Goal: Task Accomplishment & Management: Complete application form

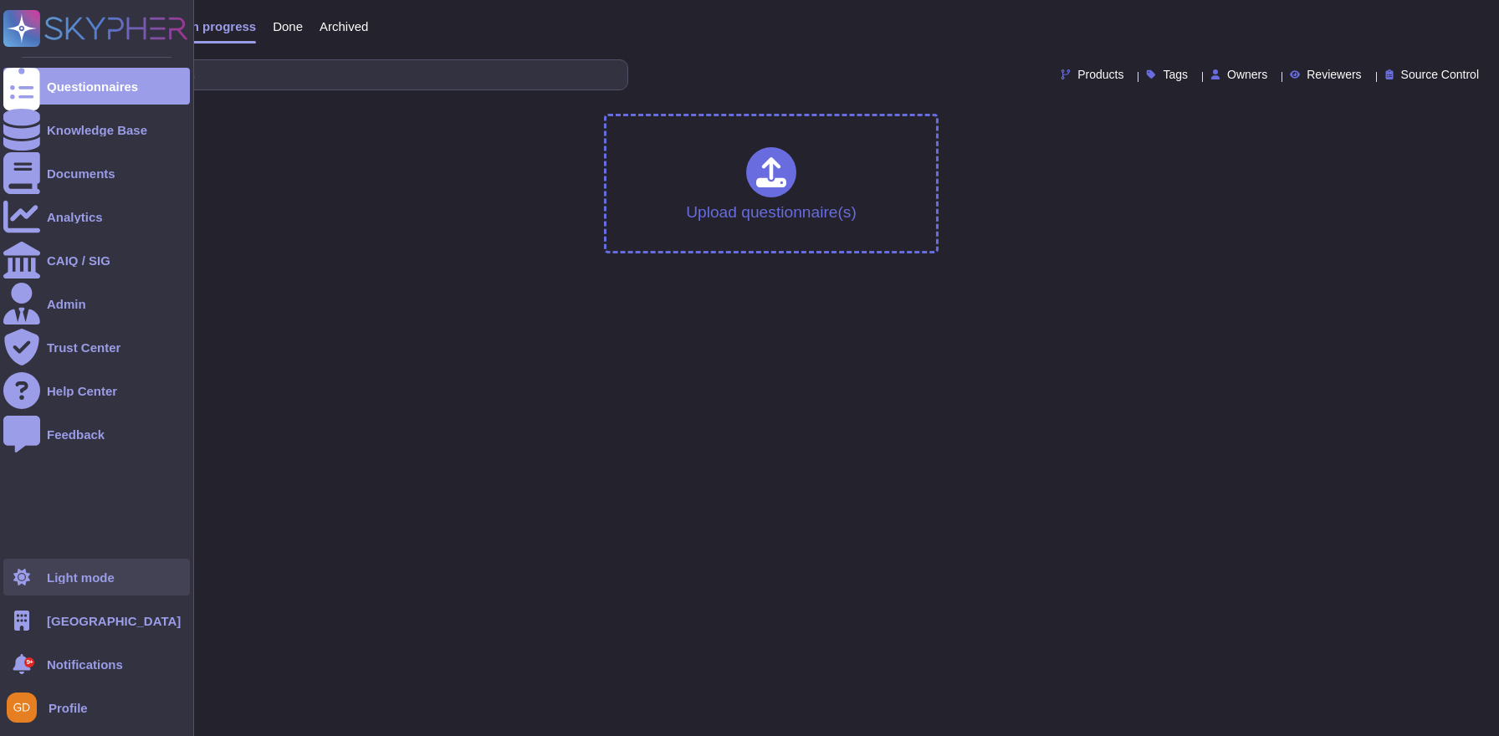
click at [90, 582] on div "Light mode" at bounding box center [81, 577] width 68 height 13
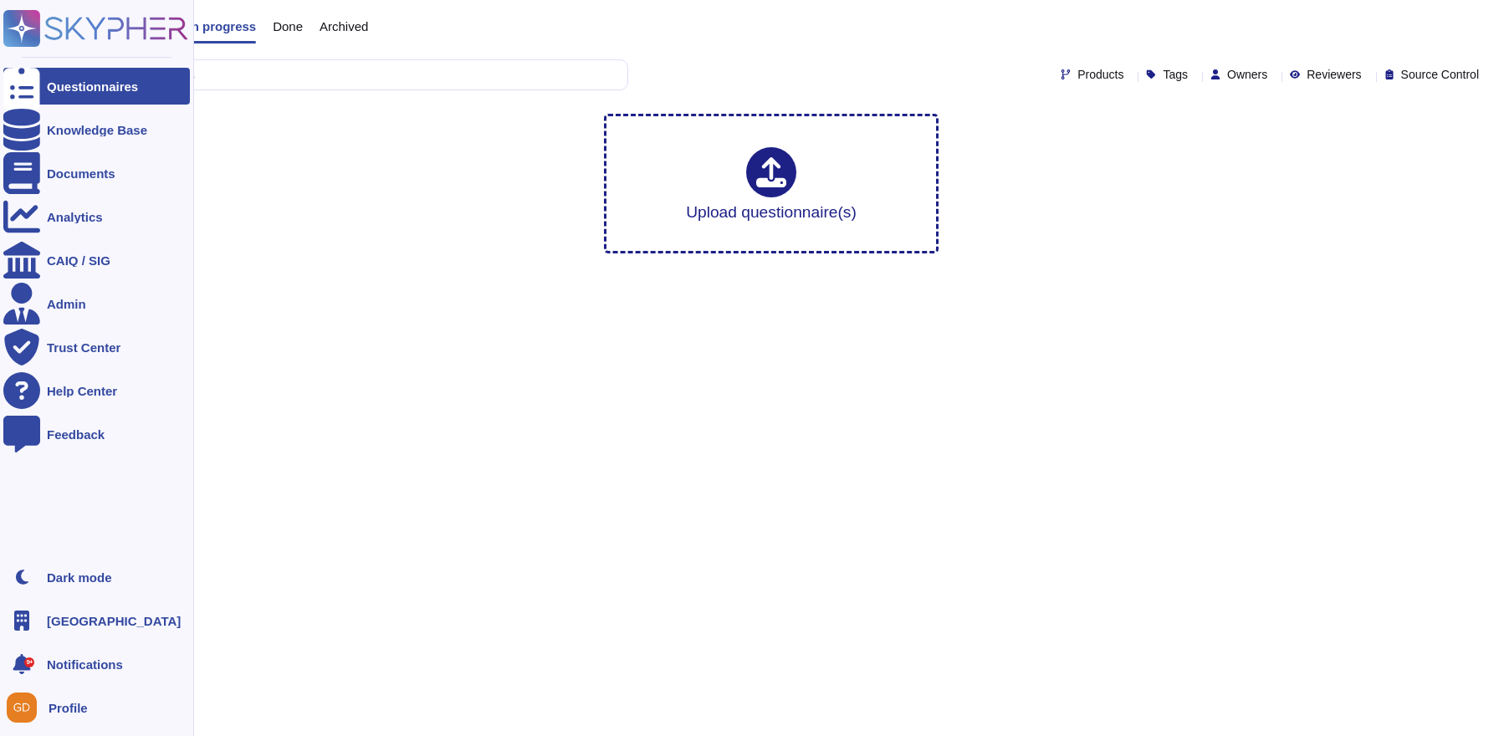
click at [83, 609] on div "Lucca" at bounding box center [96, 620] width 187 height 37
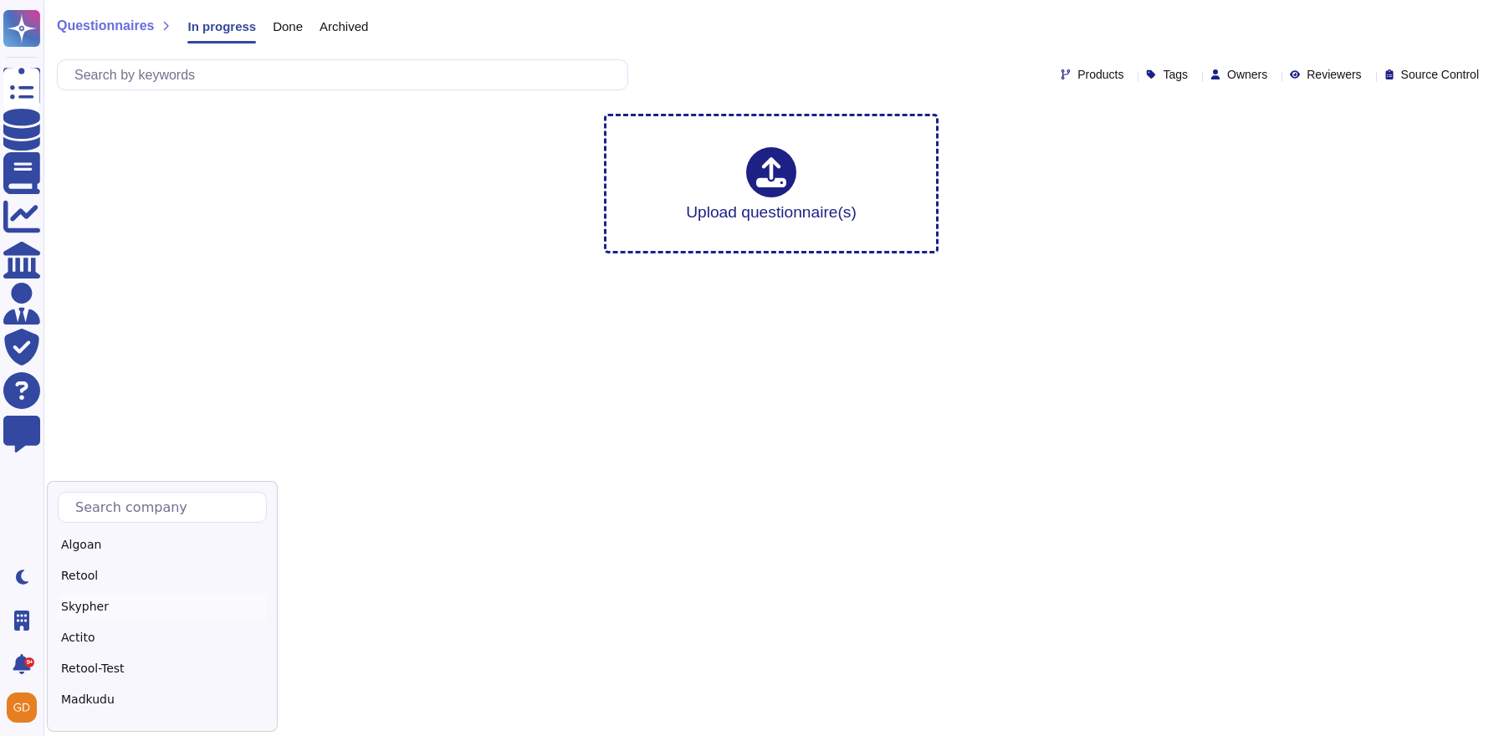
click at [90, 617] on div "Skypher" at bounding box center [162, 607] width 209 height 24
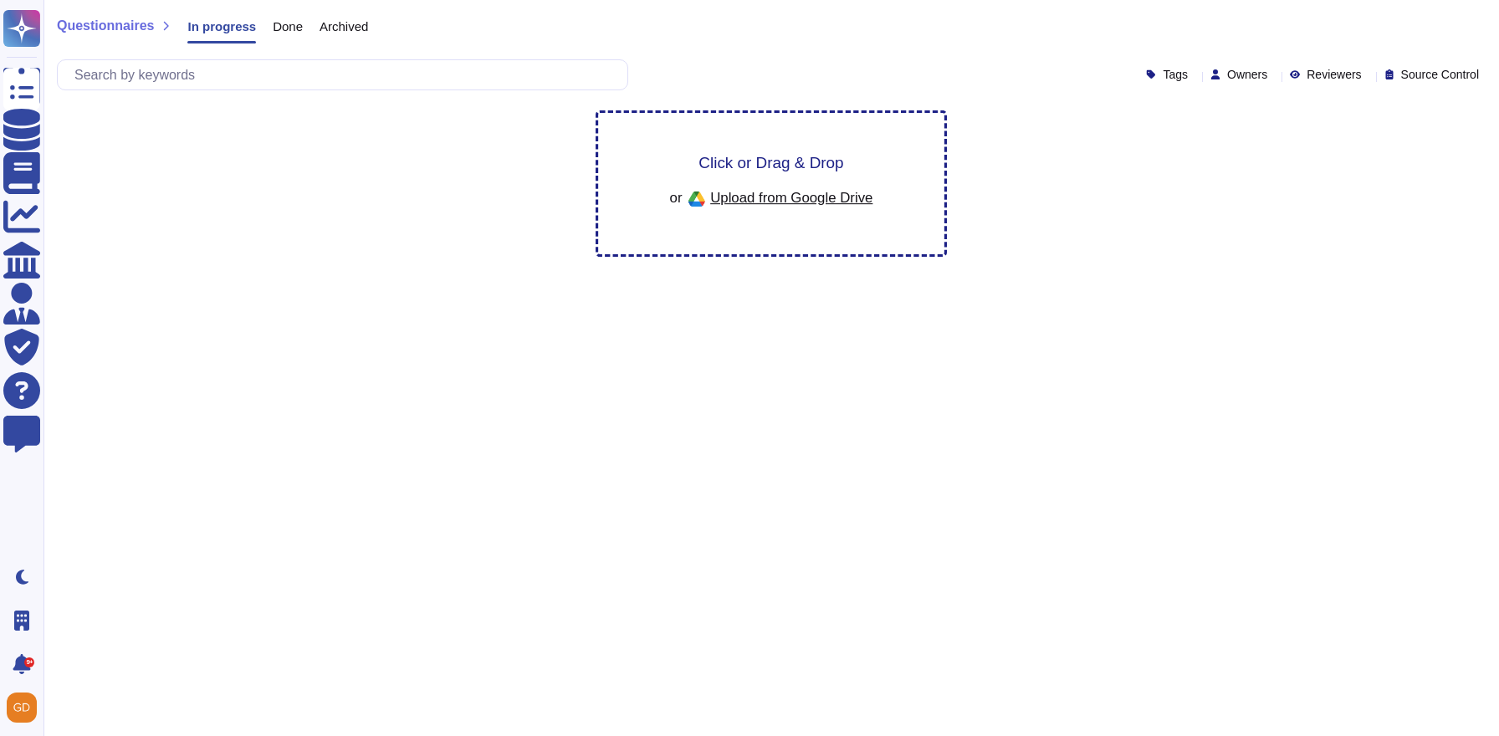
click at [772, 166] on span "Click or Drag & Drop" at bounding box center [771, 163] width 145 height 16
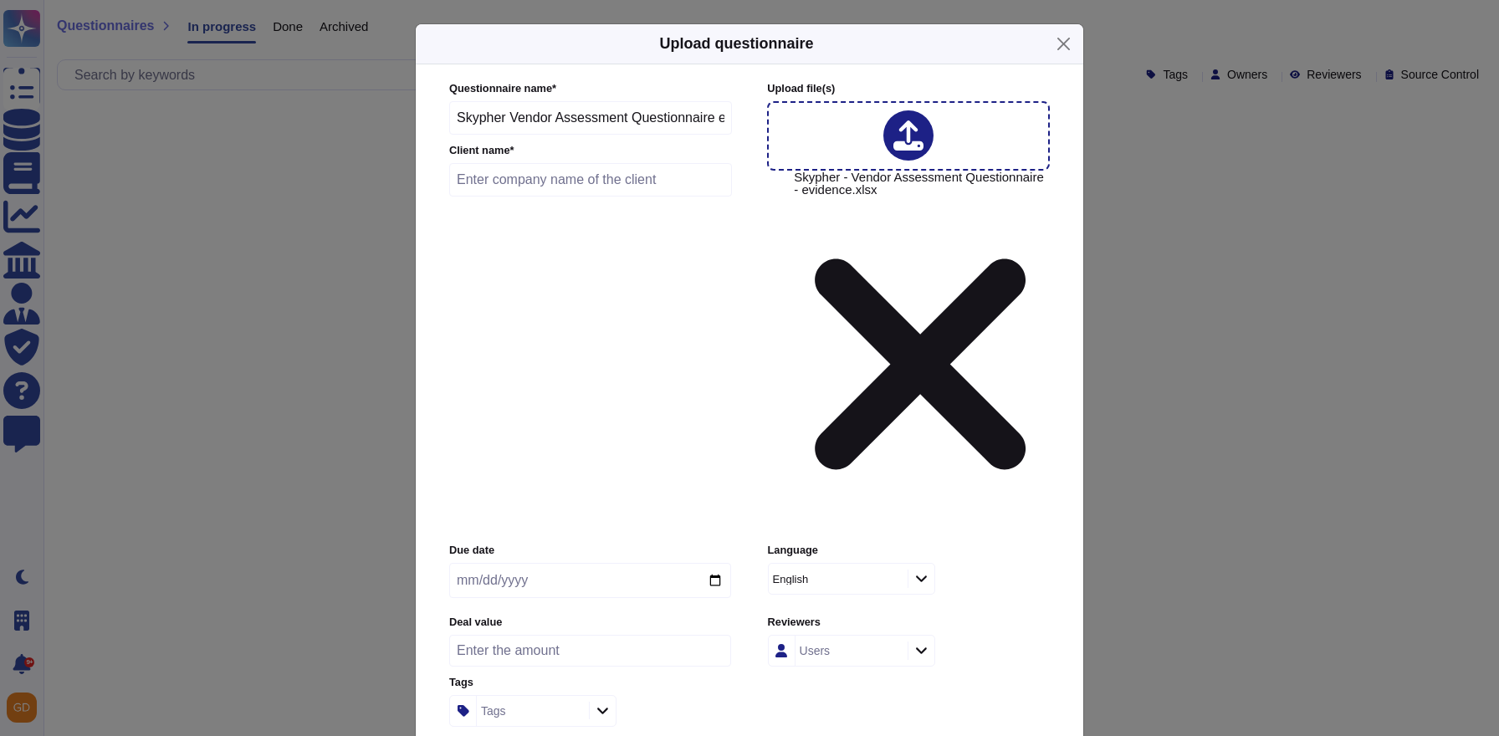
click at [485, 197] on input "text" at bounding box center [590, 179] width 283 height 33
type input "SecurityScoreCard"
click at [715, 563] on input "date" at bounding box center [590, 580] width 282 height 35
type input "2025-08-21"
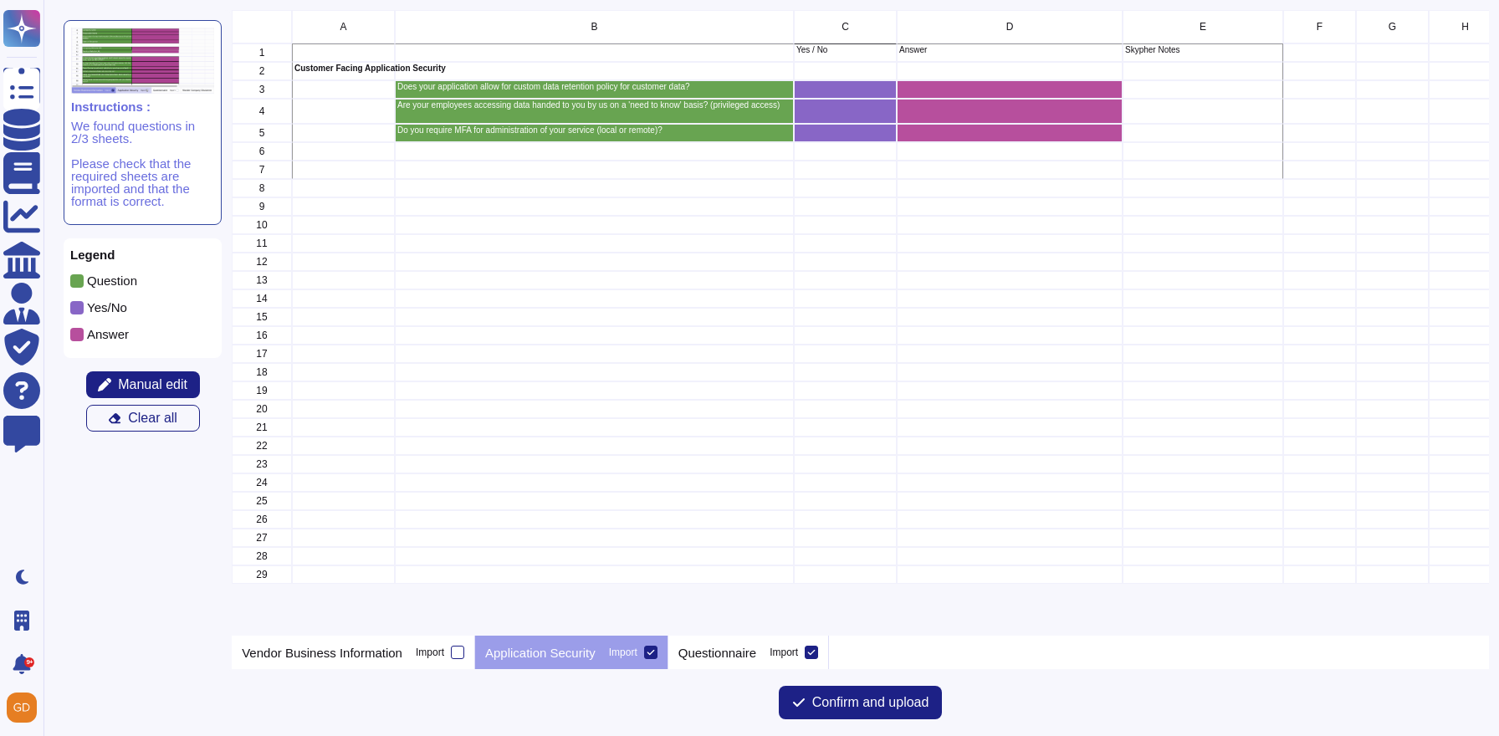
scroll to position [626, 1257]
click at [738, 656] on p "Questionnaire" at bounding box center [718, 653] width 78 height 13
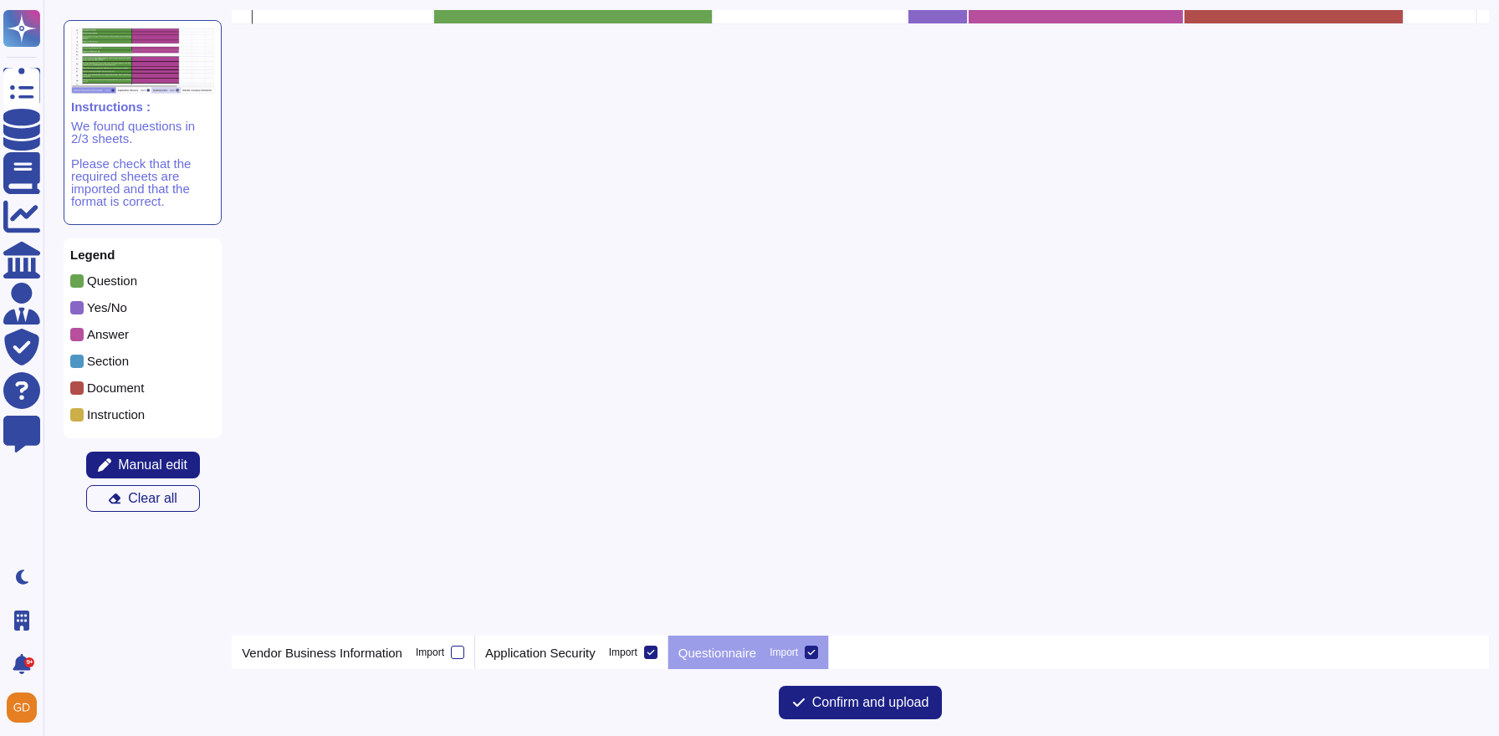
scroll to position [0, 40]
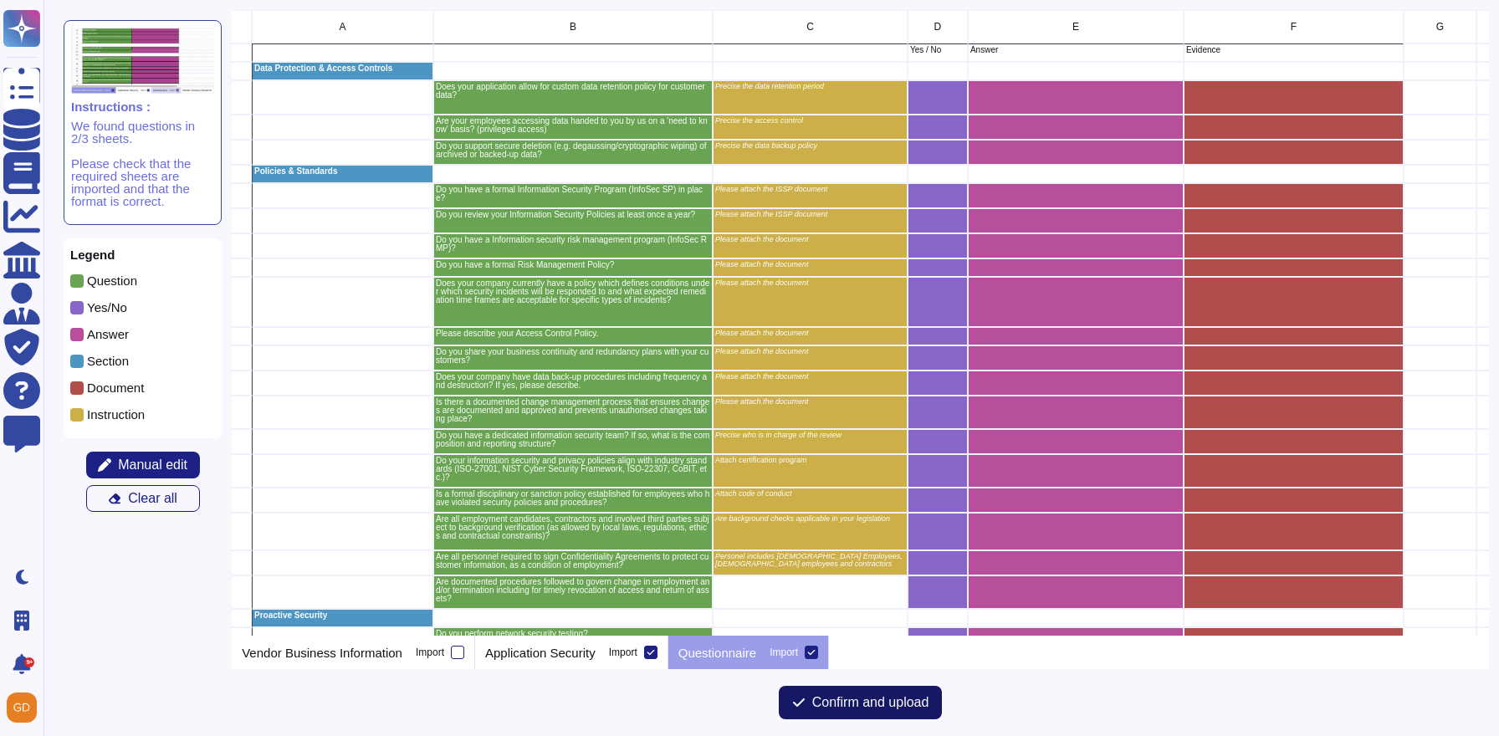
click at [848, 700] on span "Confirm and upload" at bounding box center [870, 702] width 117 height 13
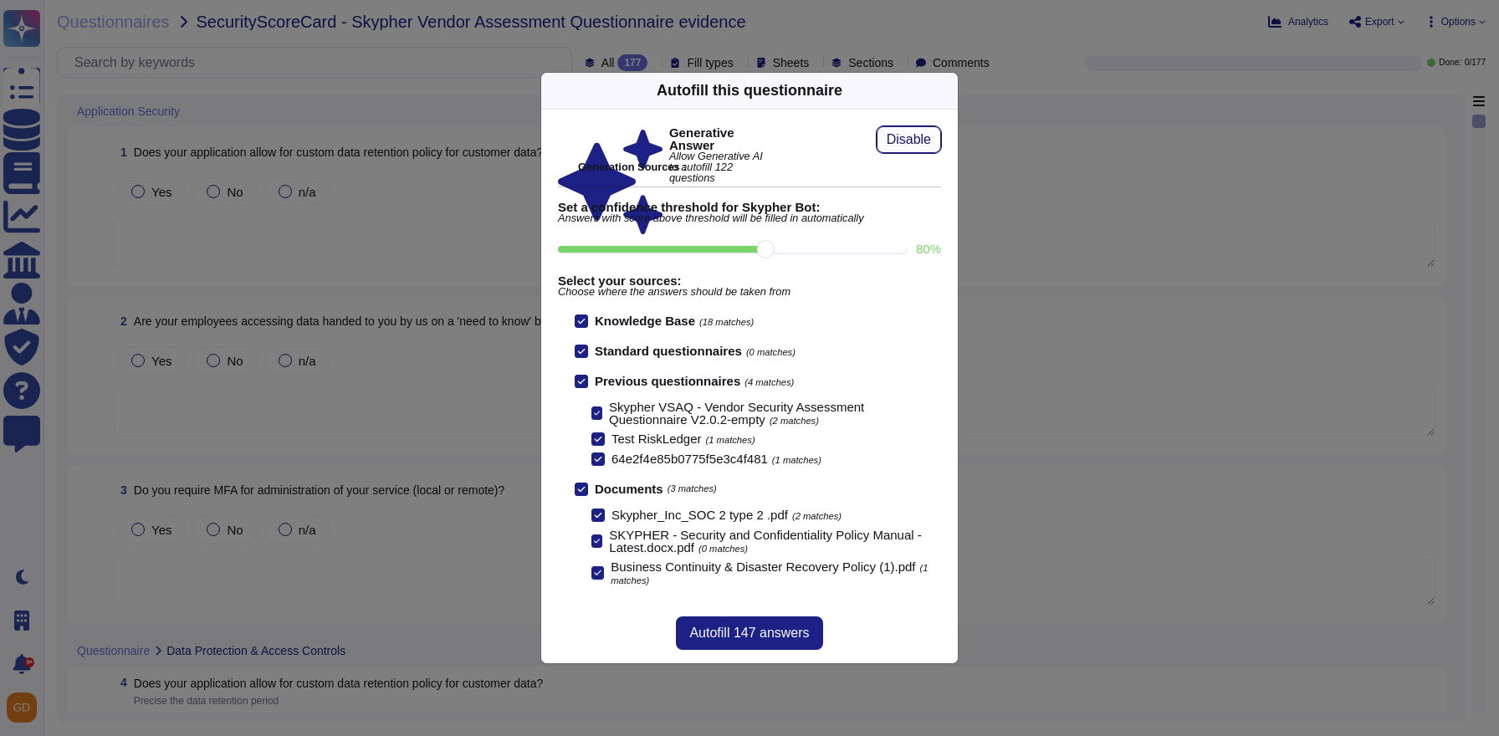
click at [894, 139] on span "Disable" at bounding box center [909, 139] width 44 height 13
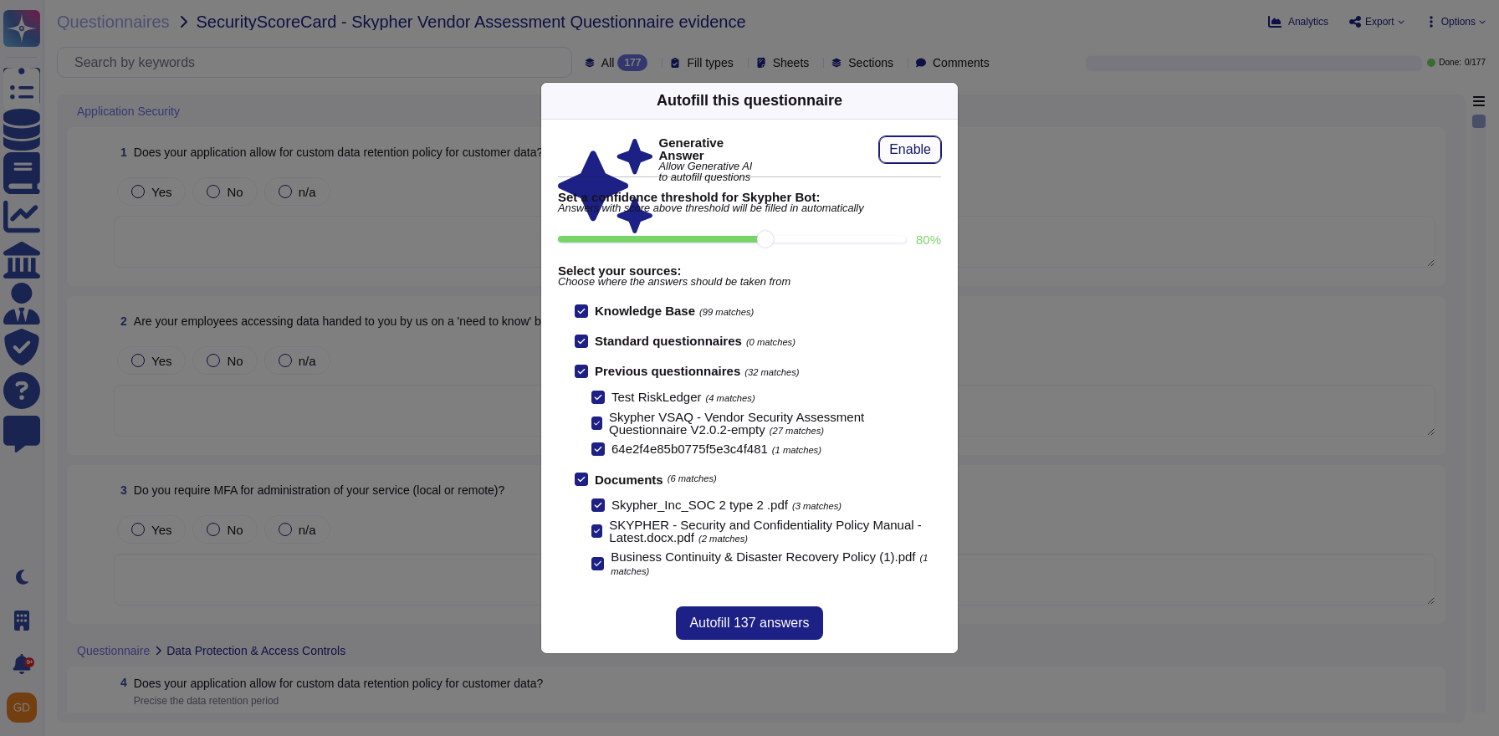
click at [894, 149] on span "Enable" at bounding box center [910, 149] width 42 height 13
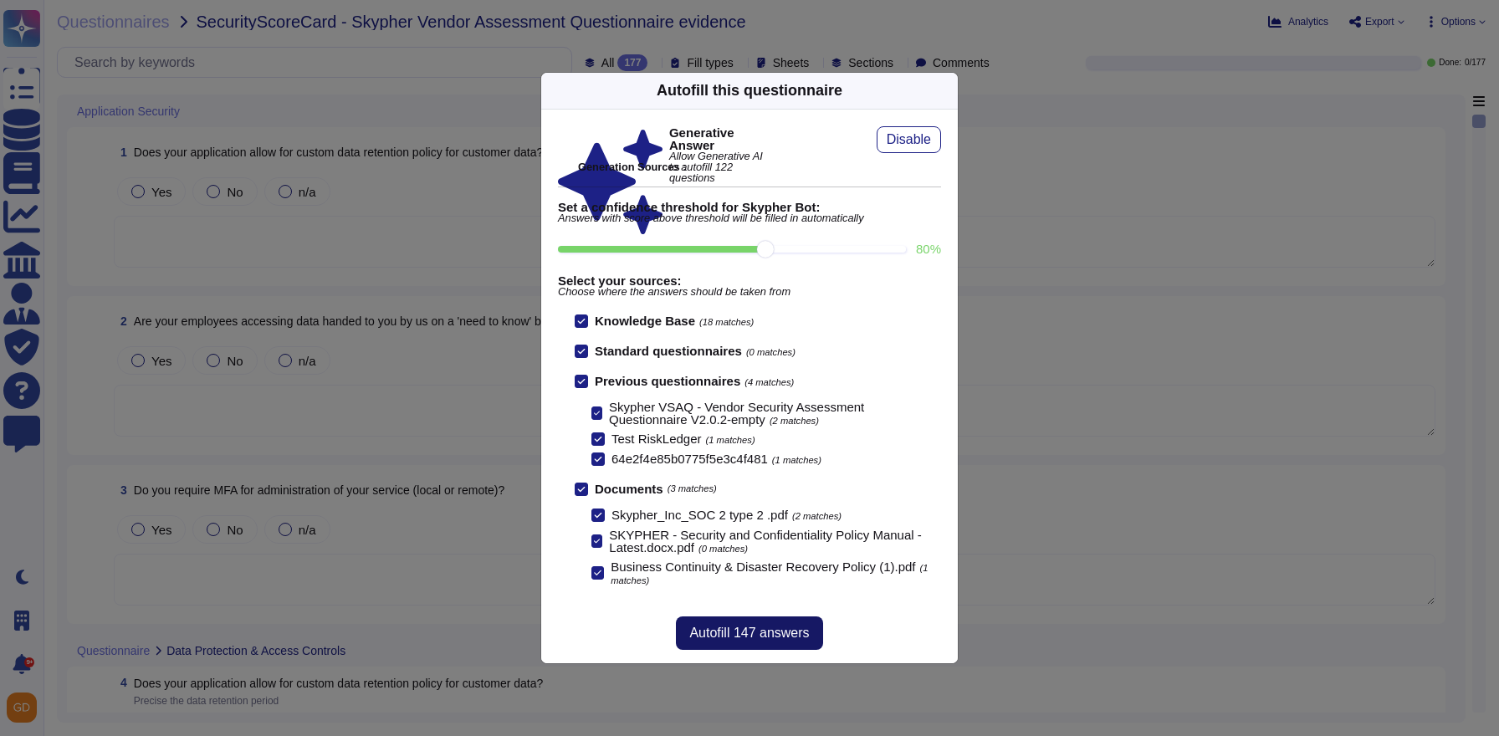
click at [730, 633] on span "Autofill 147 answers" at bounding box center [749, 633] width 120 height 13
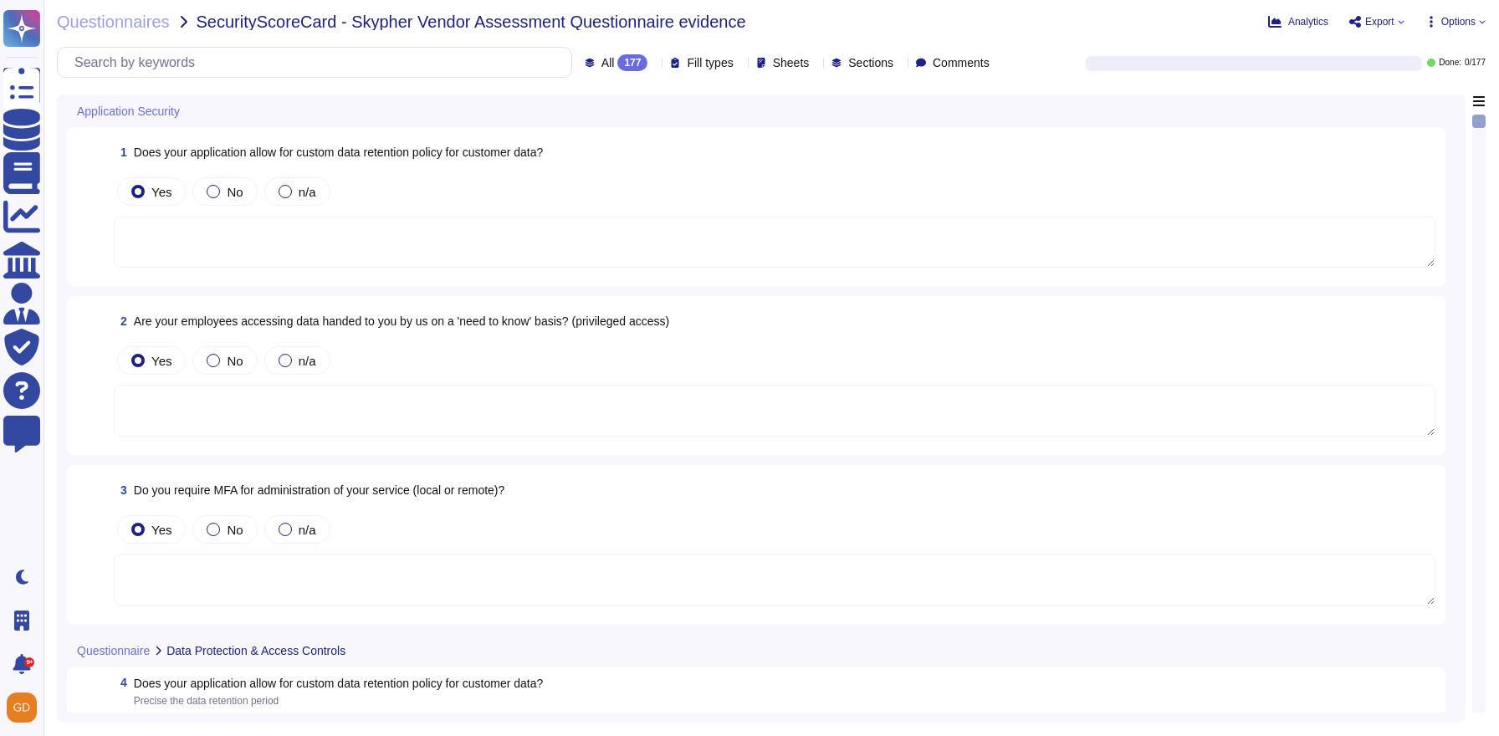
type textarea "XXX Company does not have a feature that allows customers to set up a custom da…"
type textarea "Yes, our employees access data on a 'need to know' basis, following the princip…"
type textarea "Yes, we require MFA for the administration of our service, both local and remot…"
type textarea "XXX Company does not have a feature that allows customers to set up a custom da…"
type textarea "Yes, our employees access data on a 'need to know' basis, following the princip…"
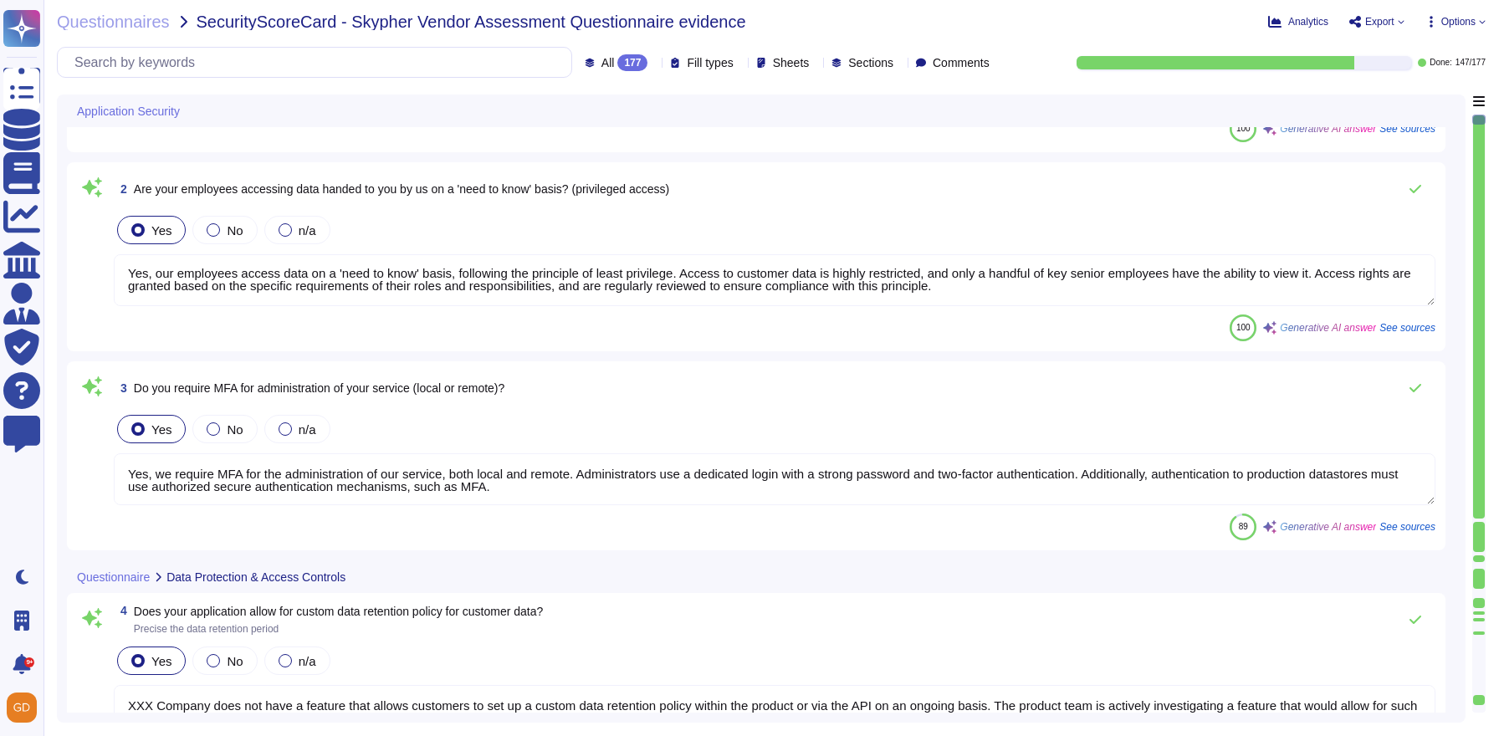
scroll to position [200, 0]
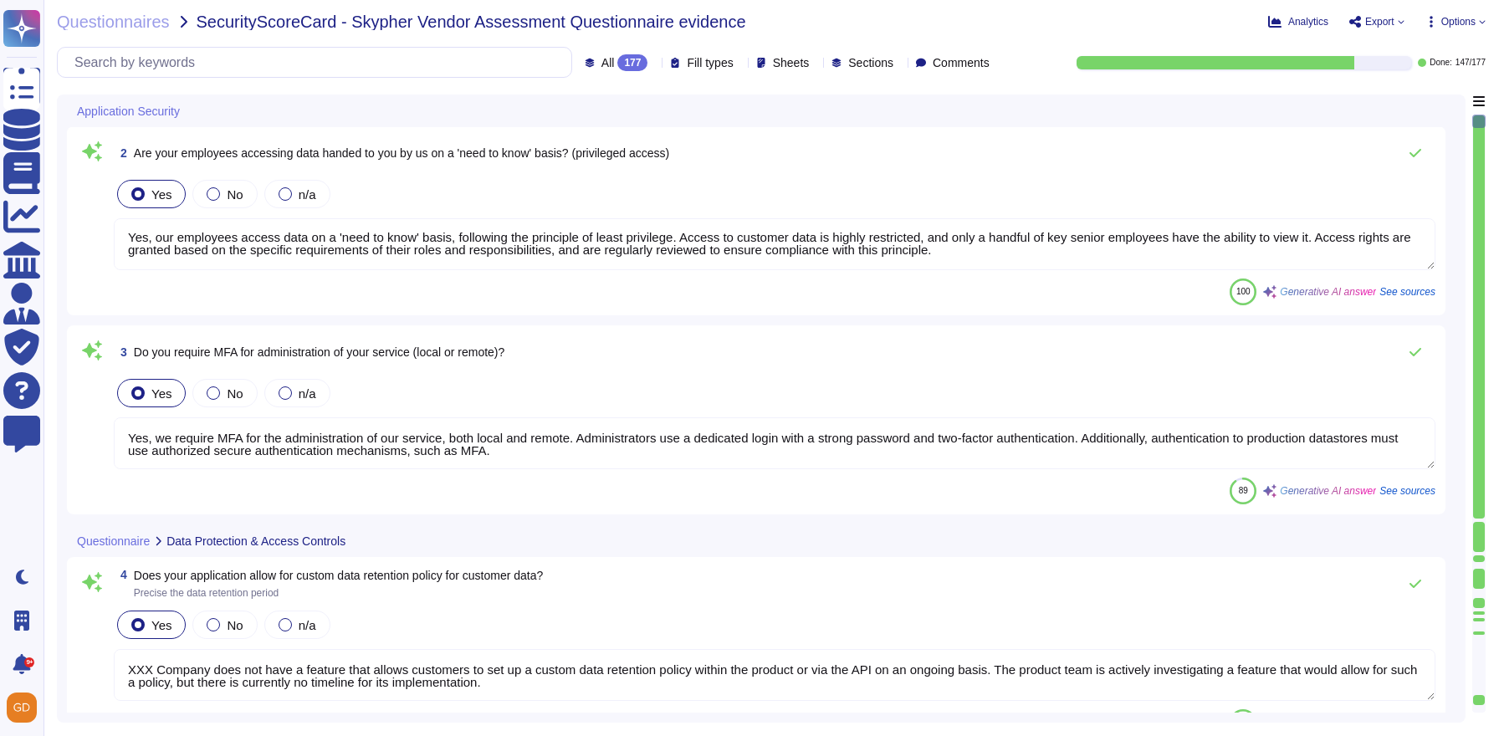
type textarea "- XXX Company will not automatically delete customer data unless an explicit re…"
type textarea "Yes, we have a formal Information Security Systems Policy (ISSP) in place, whic…"
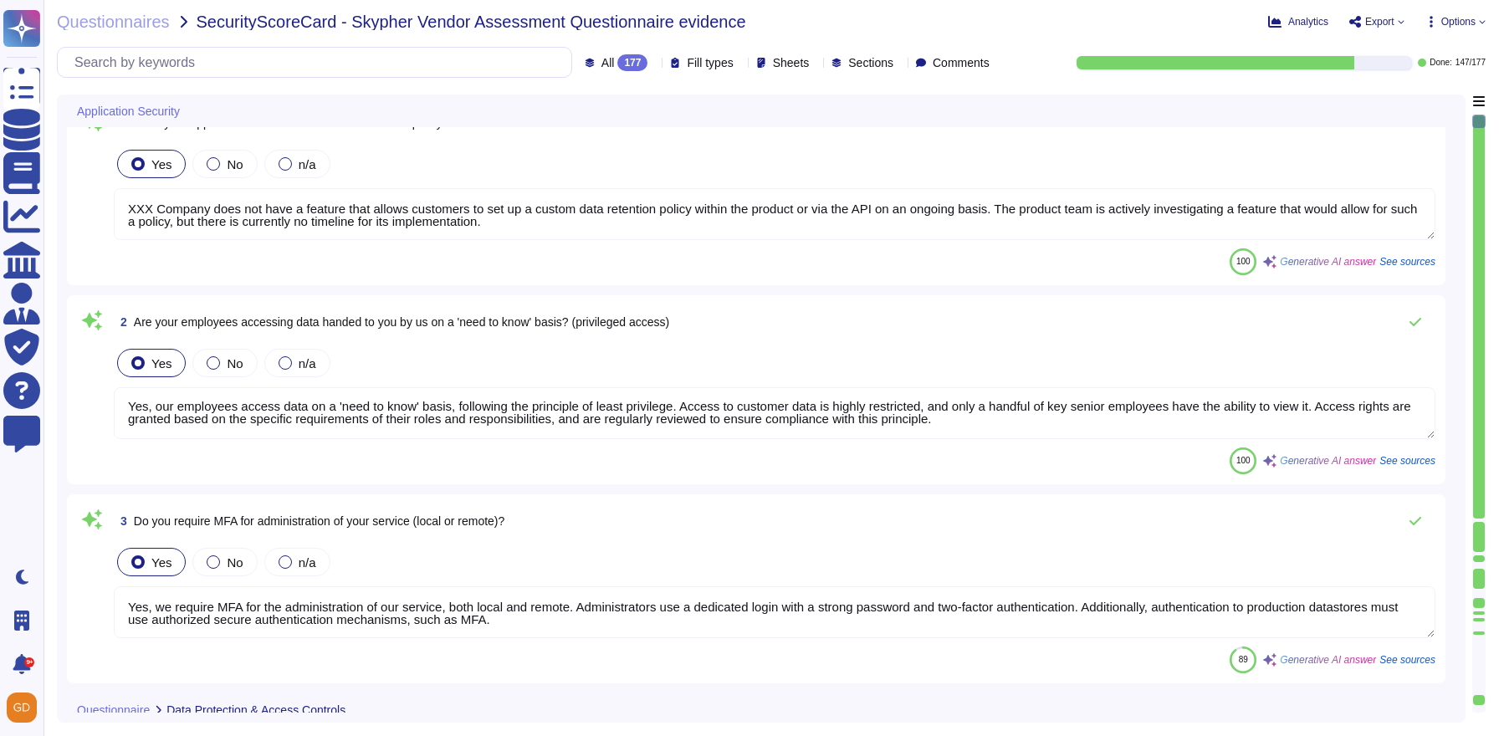
scroll to position [0, 0]
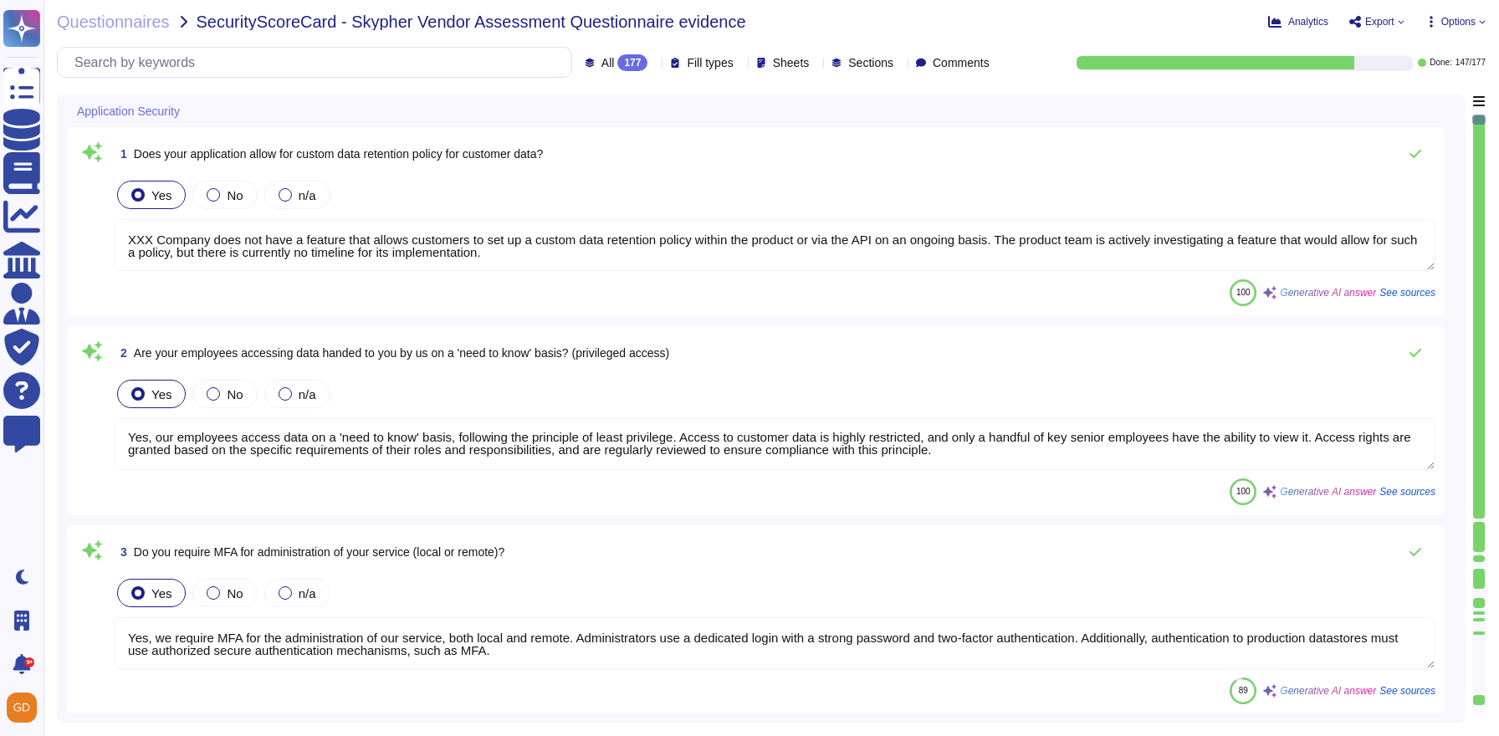
click at [687, 64] on span "Fill types" at bounding box center [710, 63] width 46 height 12
click at [684, 192] on span "Document" at bounding box center [702, 188] width 57 height 15
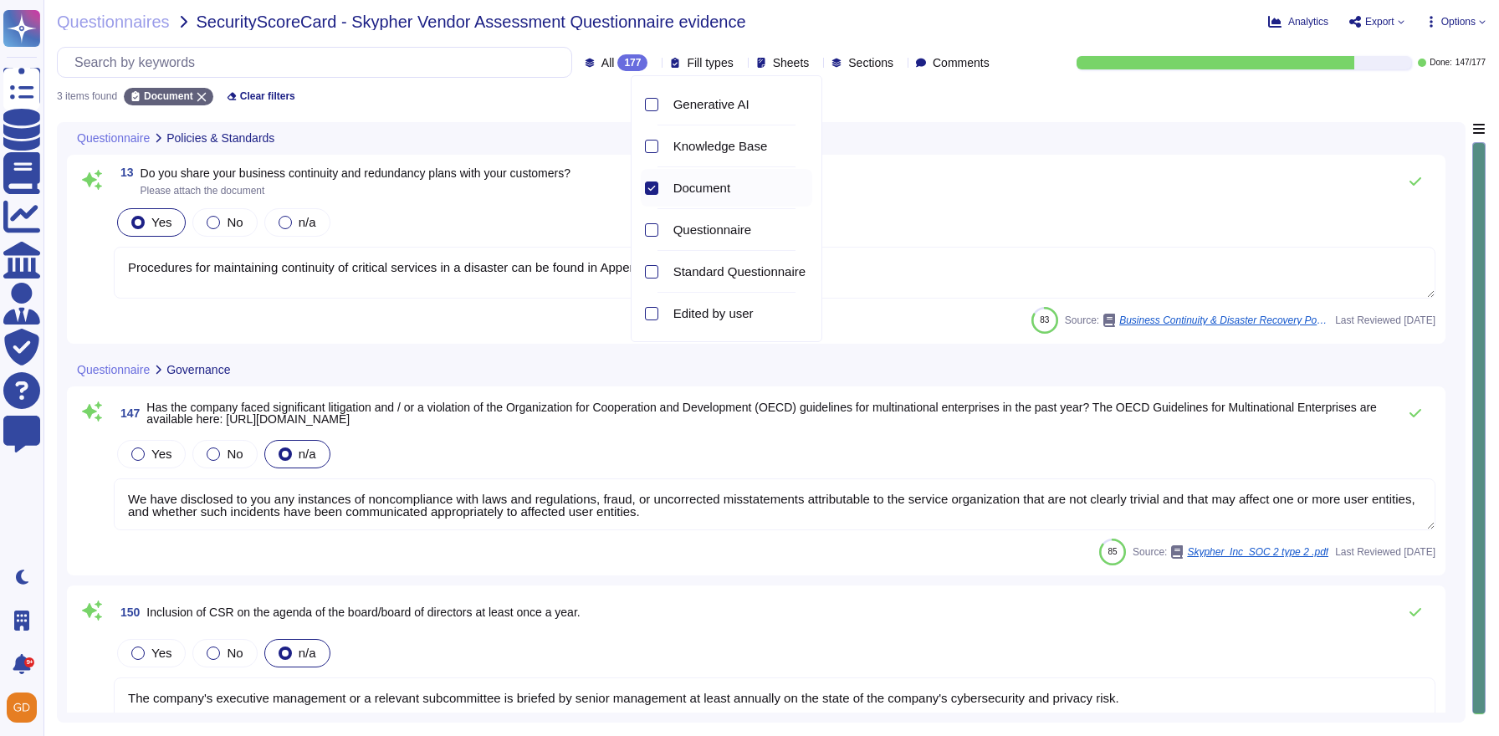
type textarea "Procedures for maintaining continuity of critical services in a disaster can be…"
type textarea "We have disclosed to you any instances of noncompliance with laws and regulatio…"
type textarea "The company's executive management or a relevant subcommittee is briefed by sen…"
click at [723, 197] on div "Document" at bounding box center [740, 188] width 146 height 38
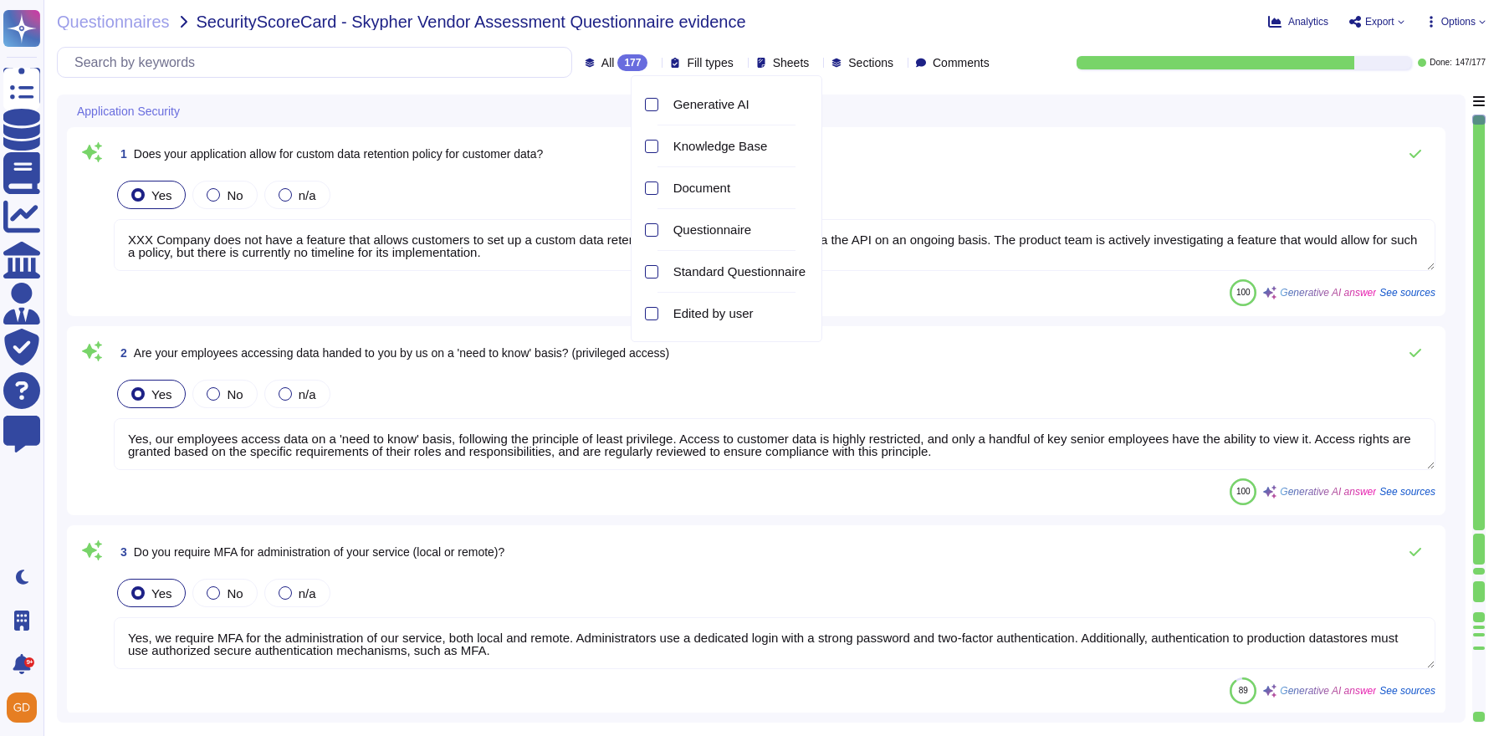
type textarea "XXX Company does not have a feature that allows customers to set up a custom da…"
type textarea "Yes, our employees access data on a 'need to know' basis, following the princip…"
type textarea "XXX Company does not have a feature that allows customers to set up a custom da…"
type textarea "Yes, our employees access data on a 'need to know' basis, following the princip…"
type textarea "Yes, we require MFA for the administration of our service, both local and remot…"
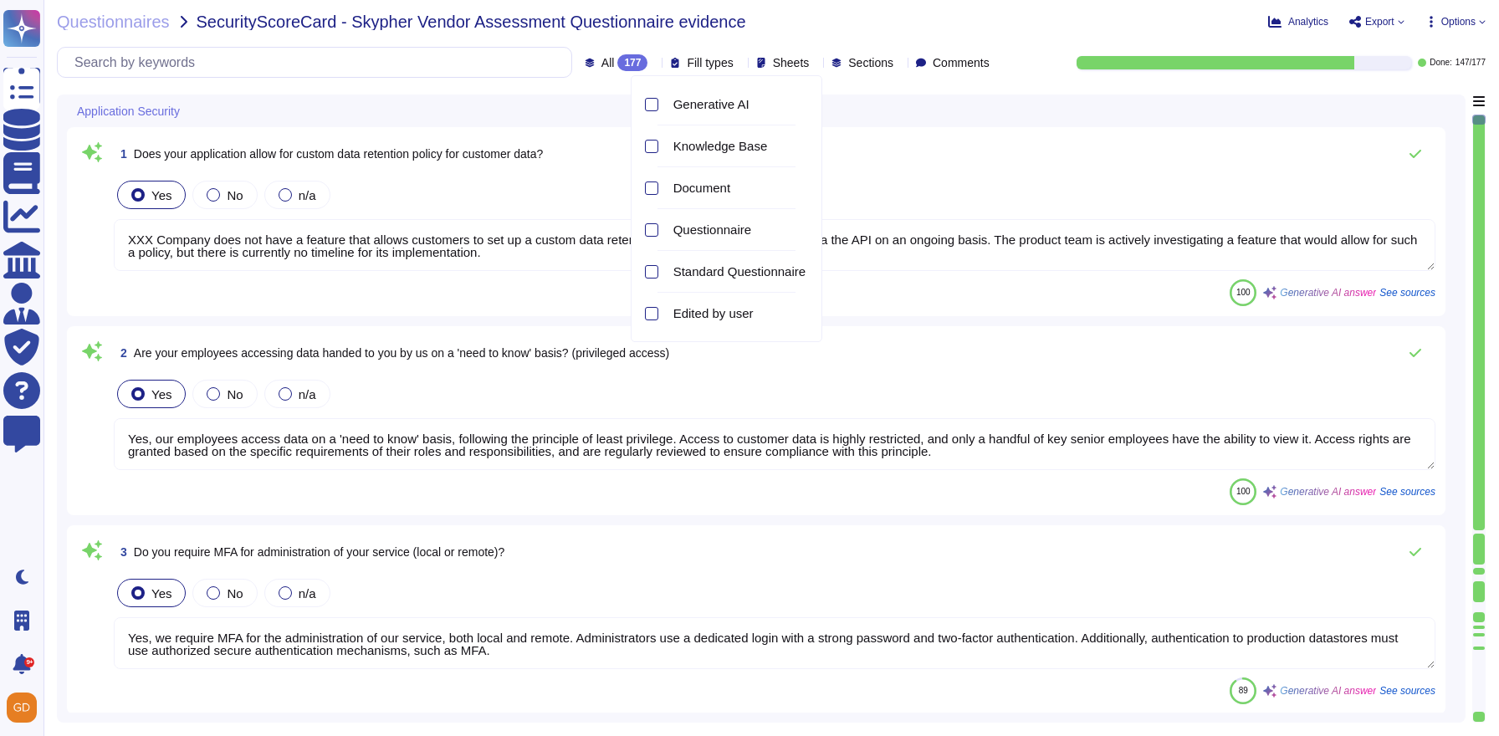
click at [687, 64] on span "Fill types" at bounding box center [710, 63] width 46 height 12
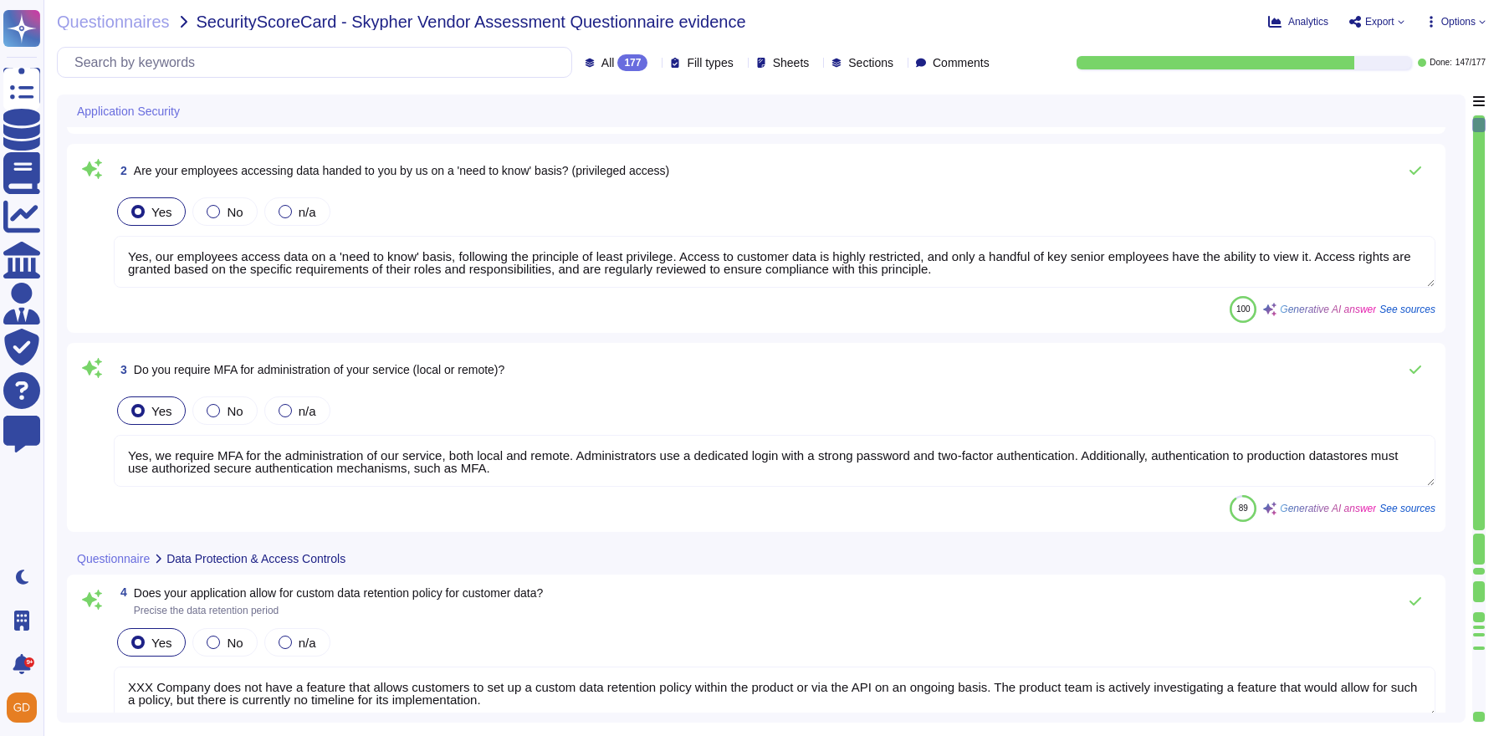
type textarea "- XXX Company will not automatically delete customer data unless an explicit re…"
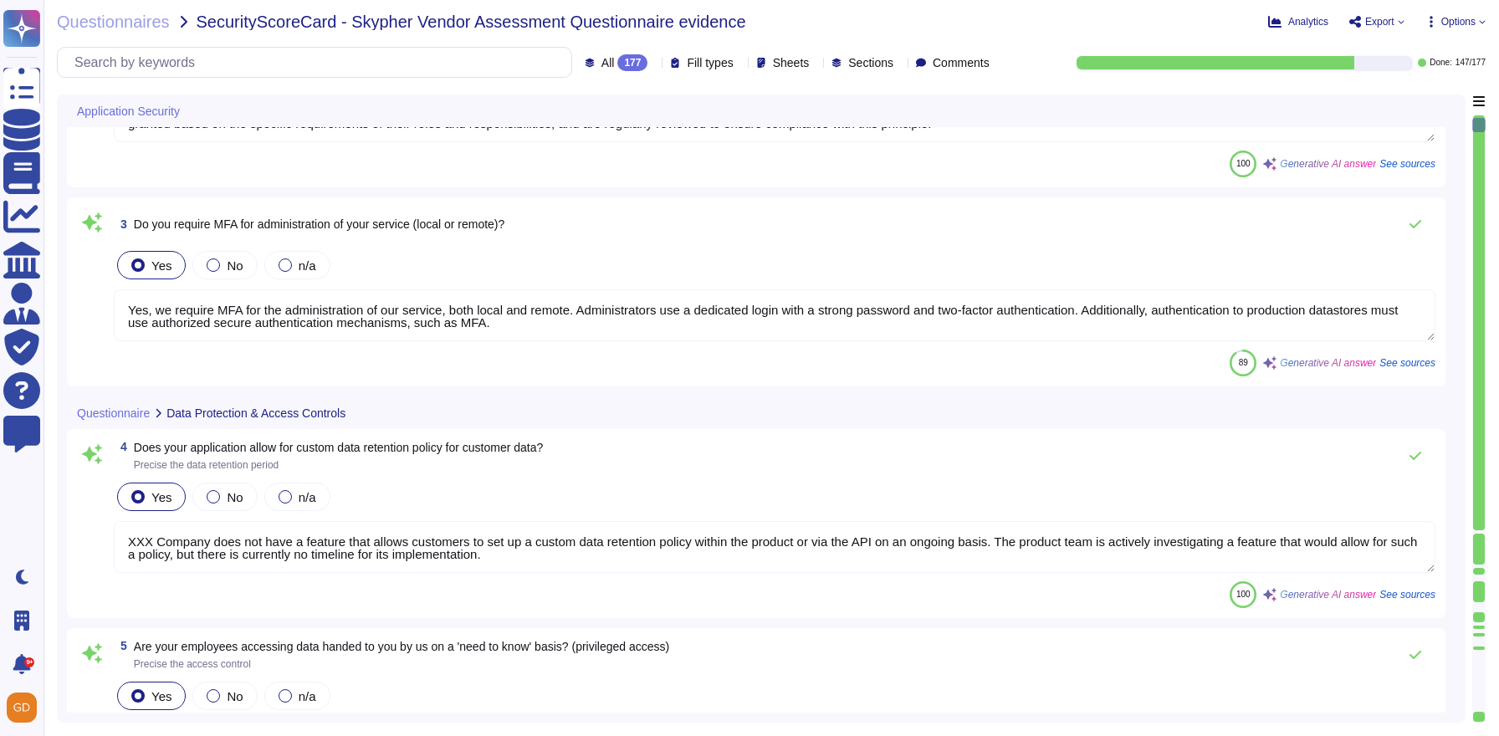
type textarea "Yes, we have a formal Information Security Systems Policy (ISSP) in place, whic…"
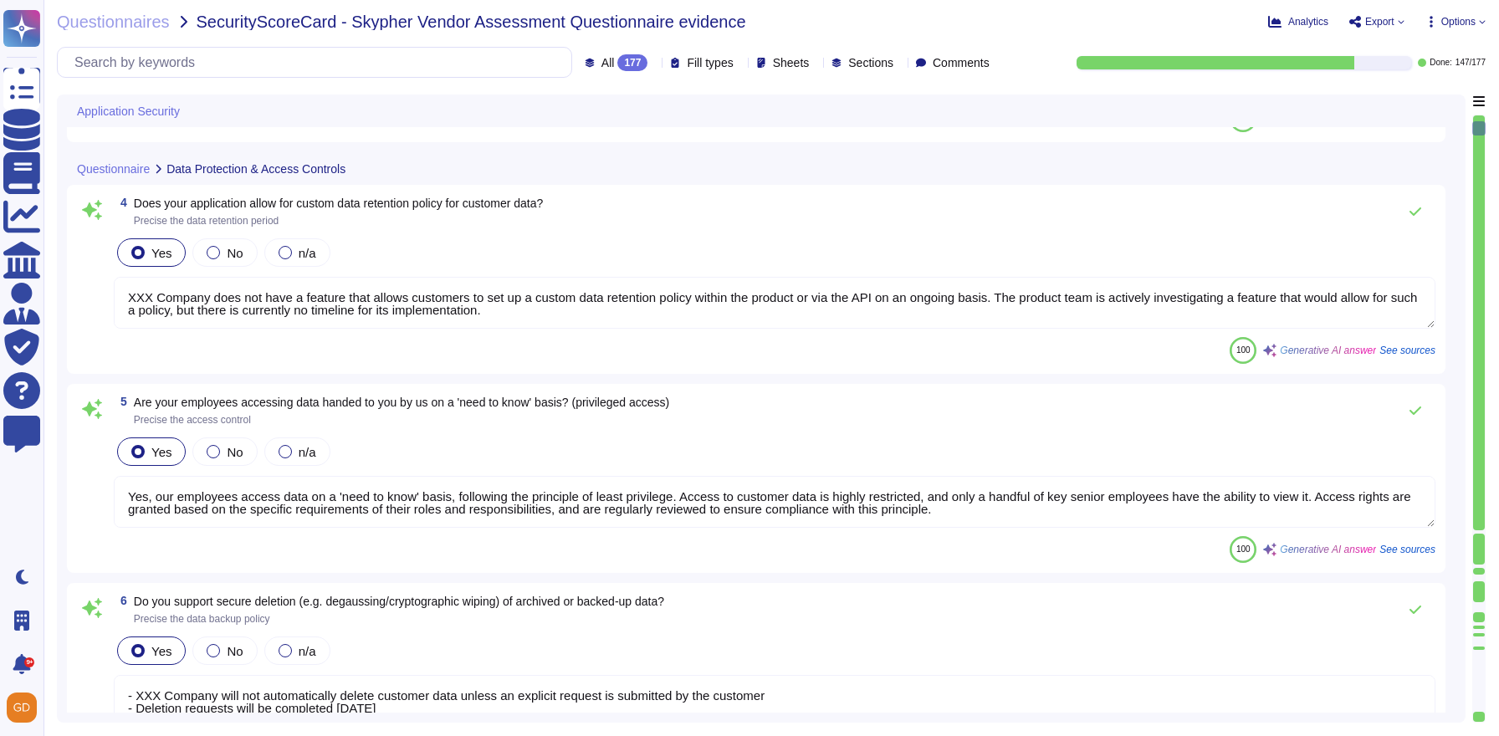
type textarea "Yes, our information security policies and procedures are documented and review…"
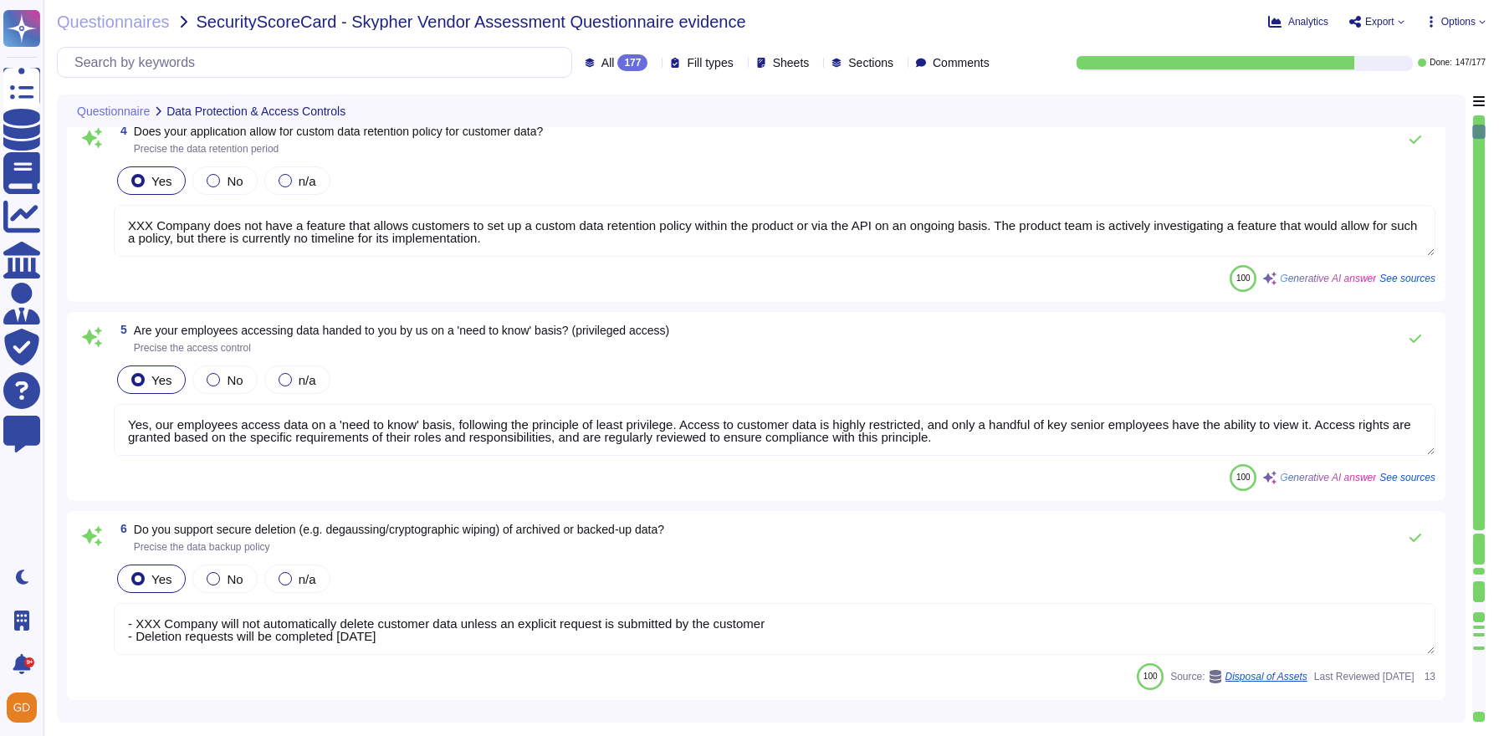
type textarea "Yes, XXX Company has a documented risk management program in place that include…"
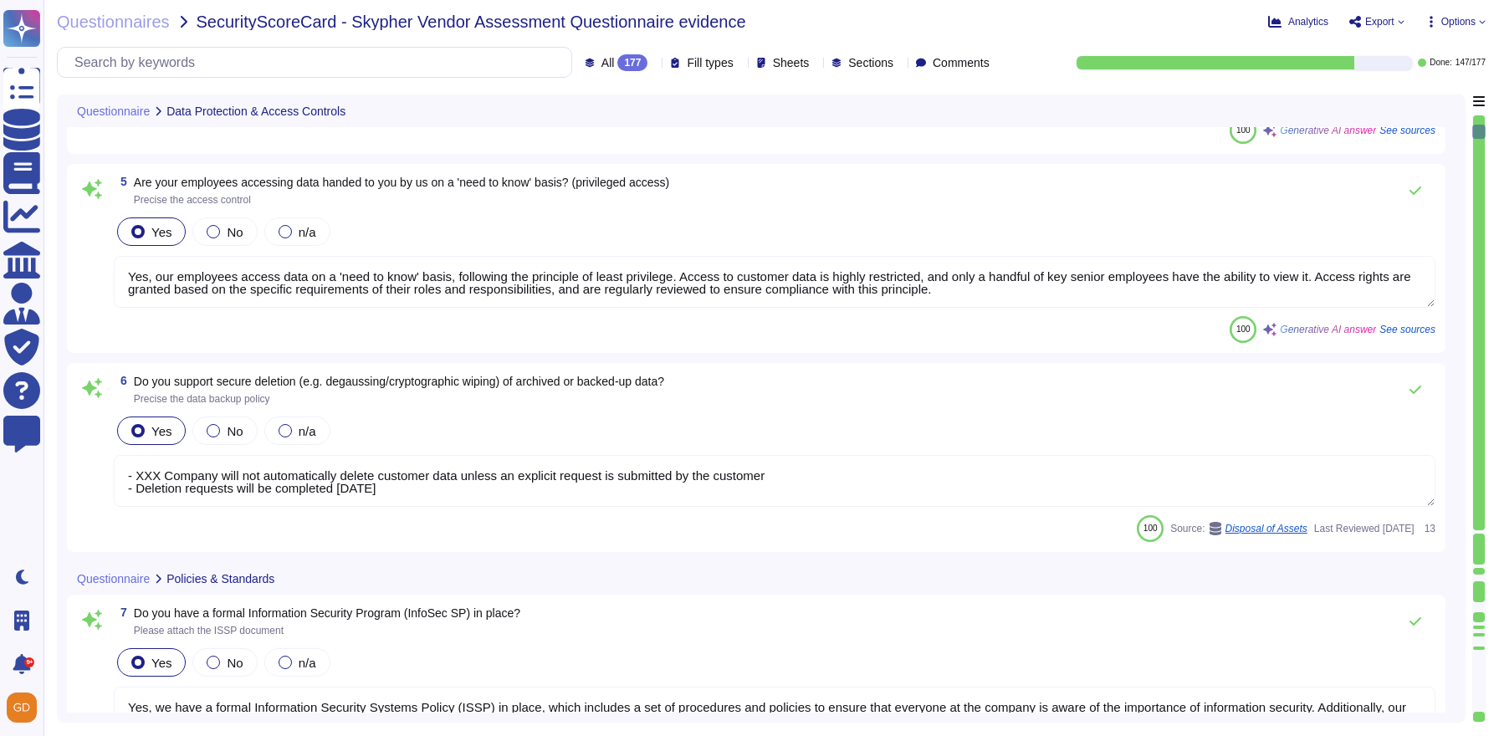
scroll to position [763, 0]
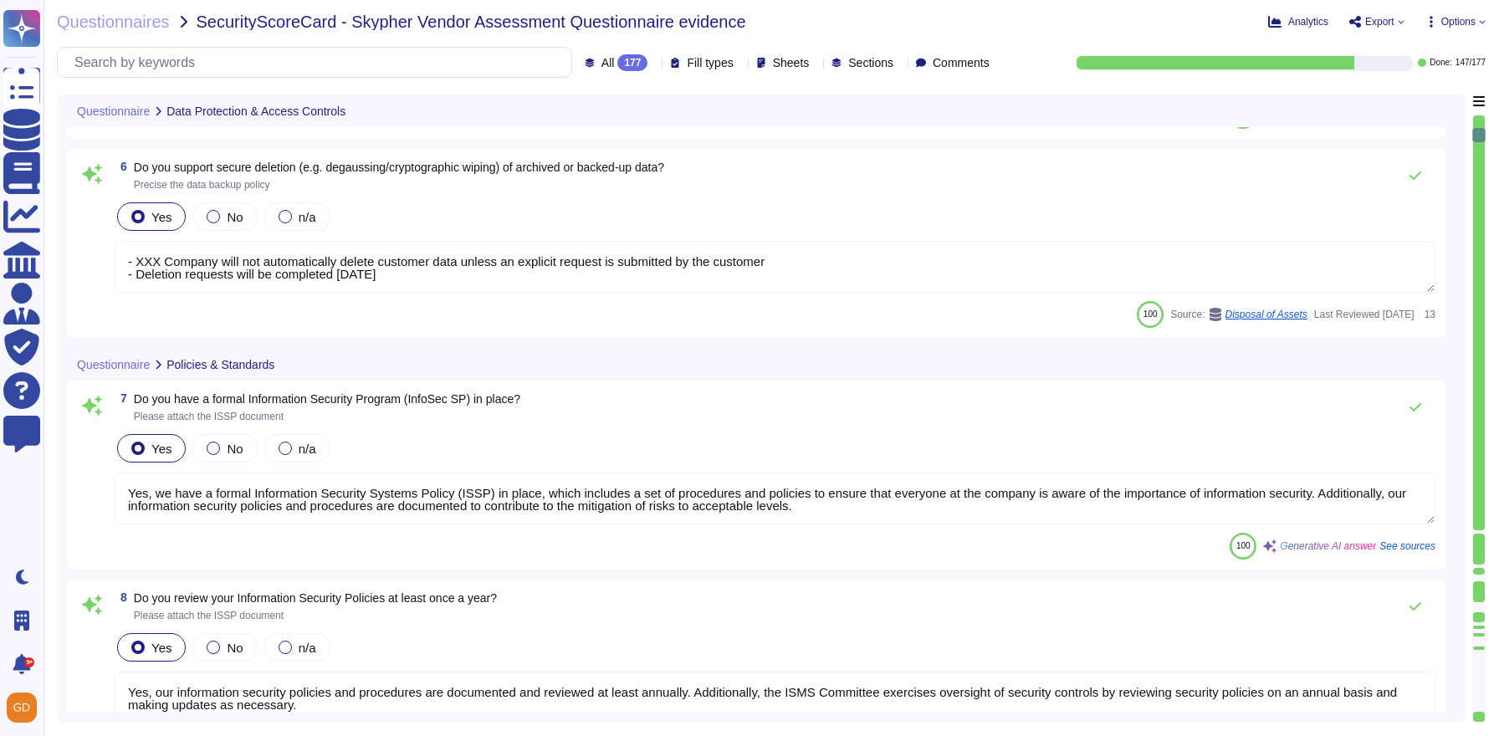
type textarea "Yes, XXX Company maintains a formal register of identified information security…"
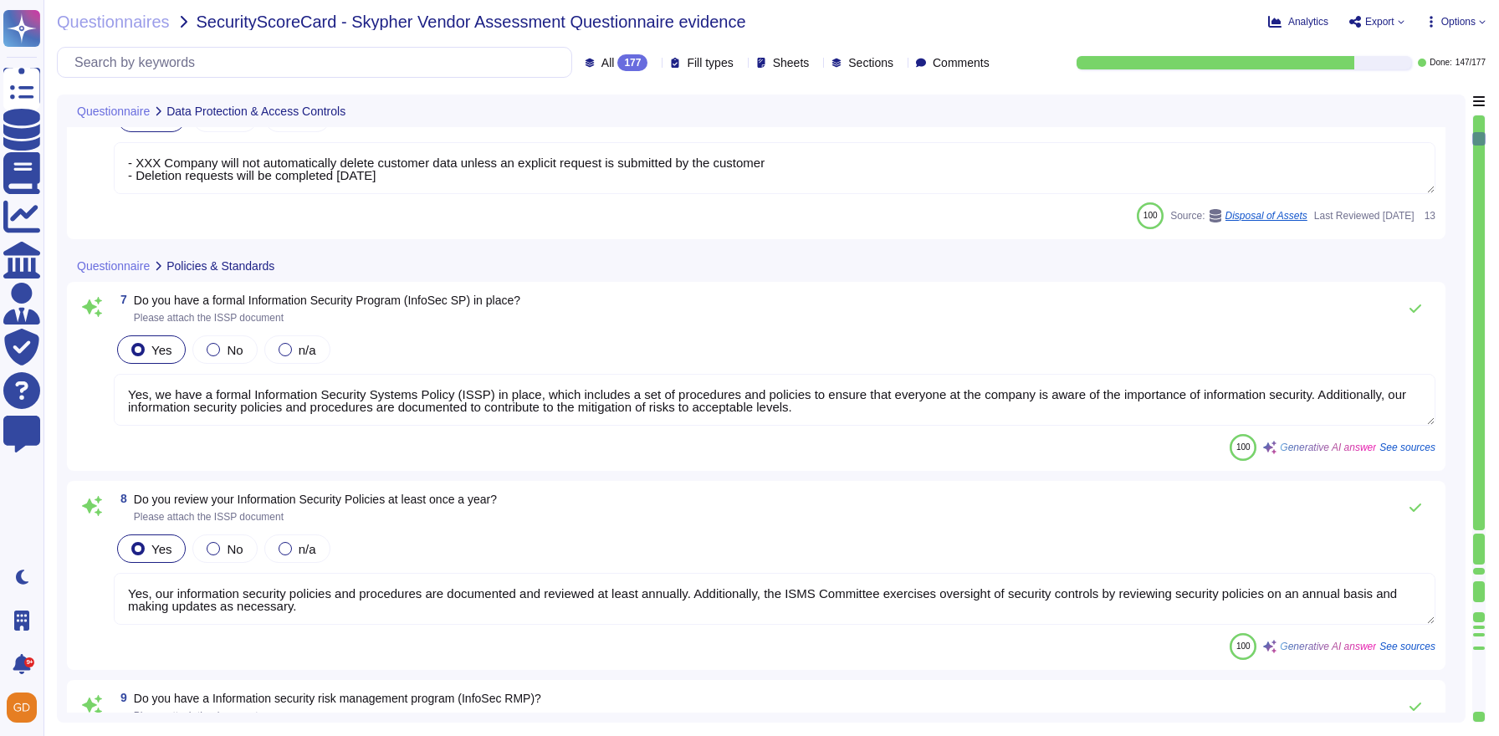
type textarea "Yes, XXX Company has a defined incident response procedure that outlines the co…"
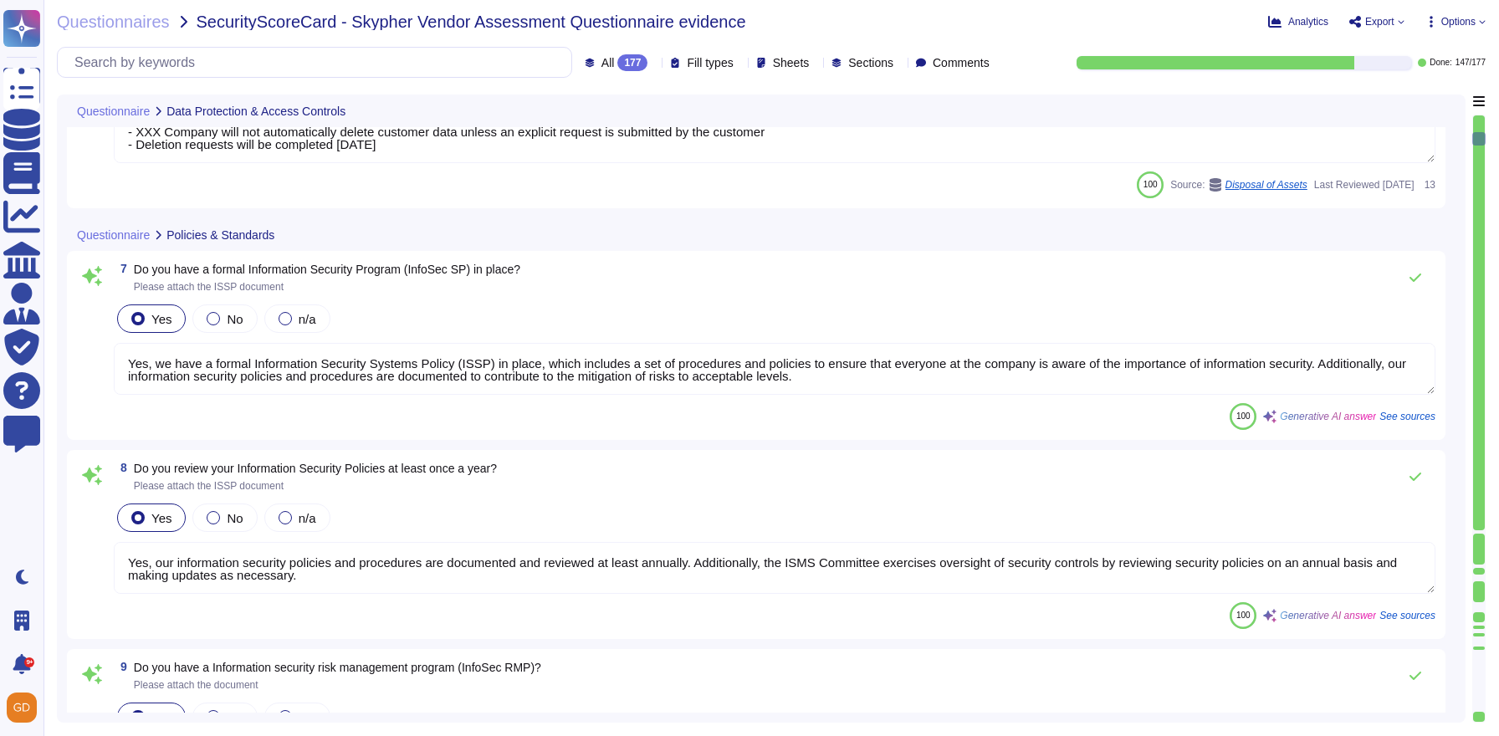
click at [1397, 414] on span "See sources" at bounding box center [1408, 417] width 56 height 10
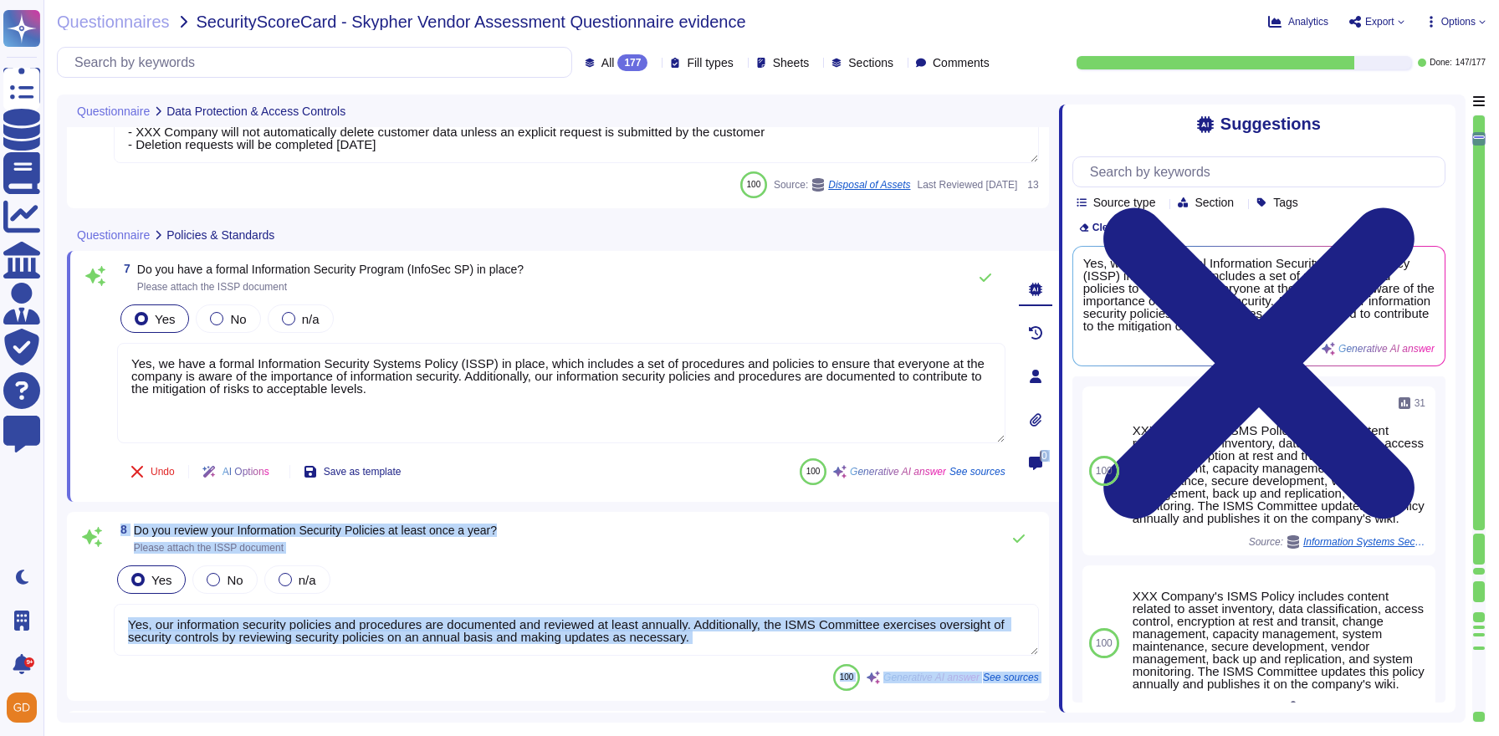
click at [1058, 346] on div "Questionnaire Data Protection & Access Controls 4 Does your application allow f…" at bounding box center [761, 409] width 1409 height 628
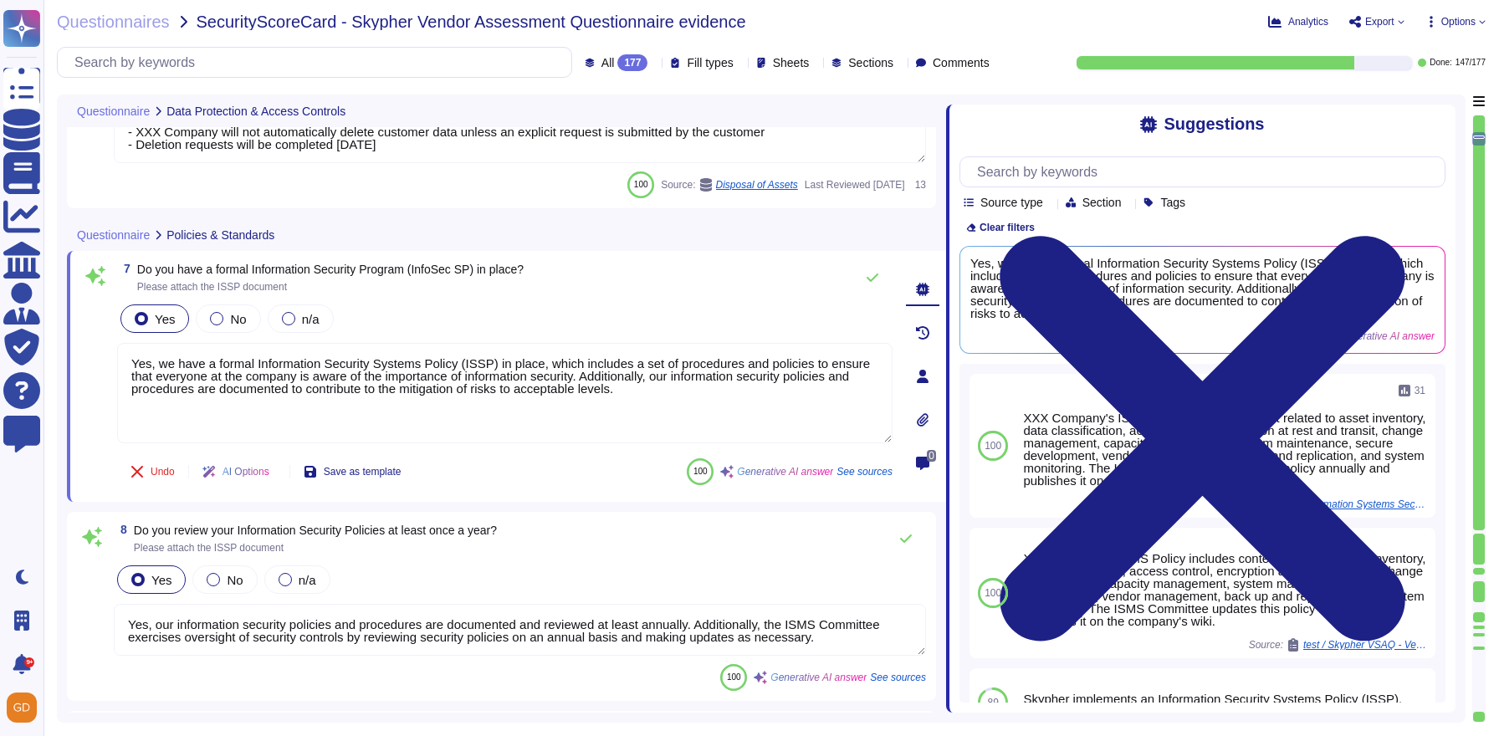
drag, startPoint x: 1058, startPoint y: 346, endPoint x: 946, endPoint y: 343, distance: 111.3
click at [946, 343] on span at bounding box center [946, 404] width 7 height 618
click at [766, 279] on div "7 Do you have a formal Information Security Program (InfoSec SP) in place? Plea…" at bounding box center [505, 277] width 776 height 33
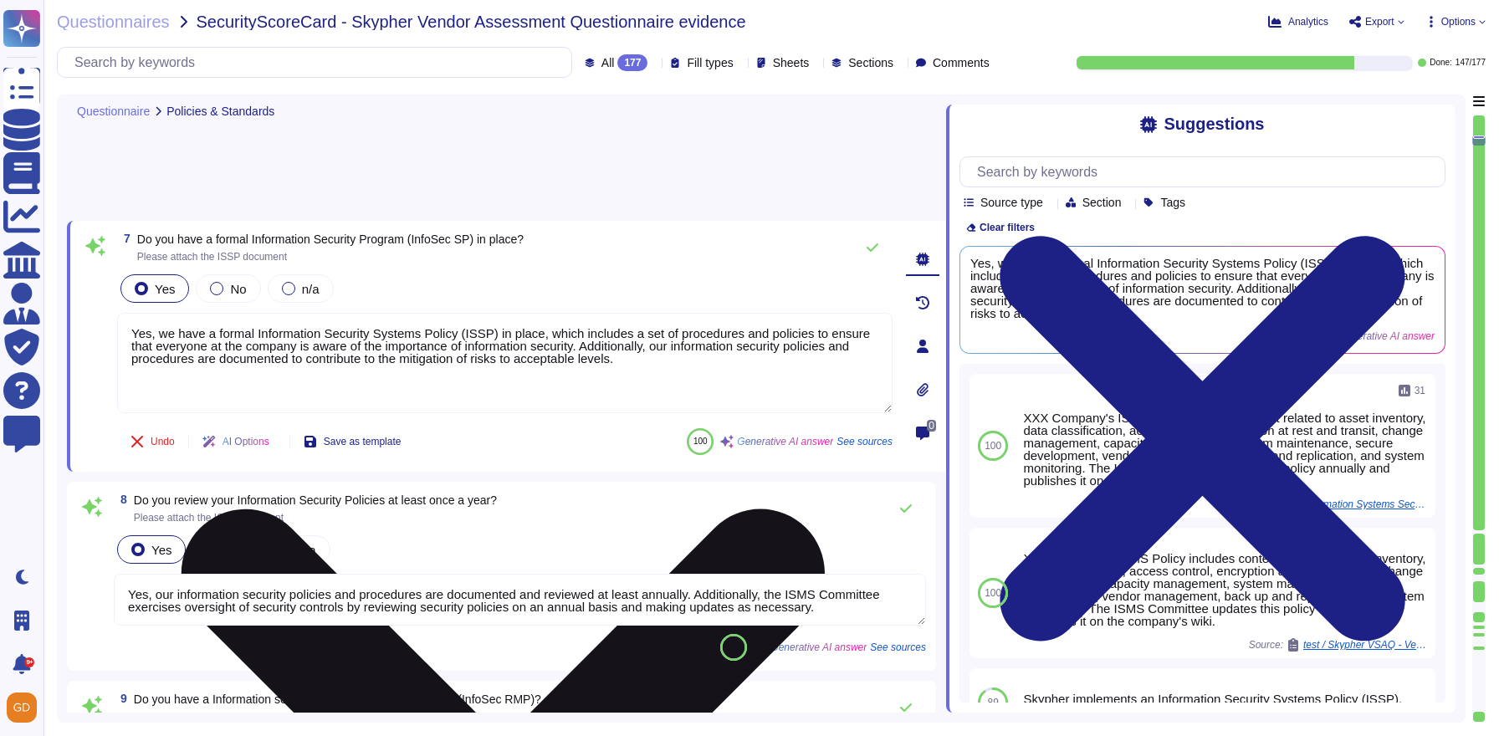
type textarea "Yes, XXX Company has a defined incident response procedure that outlines the co…"
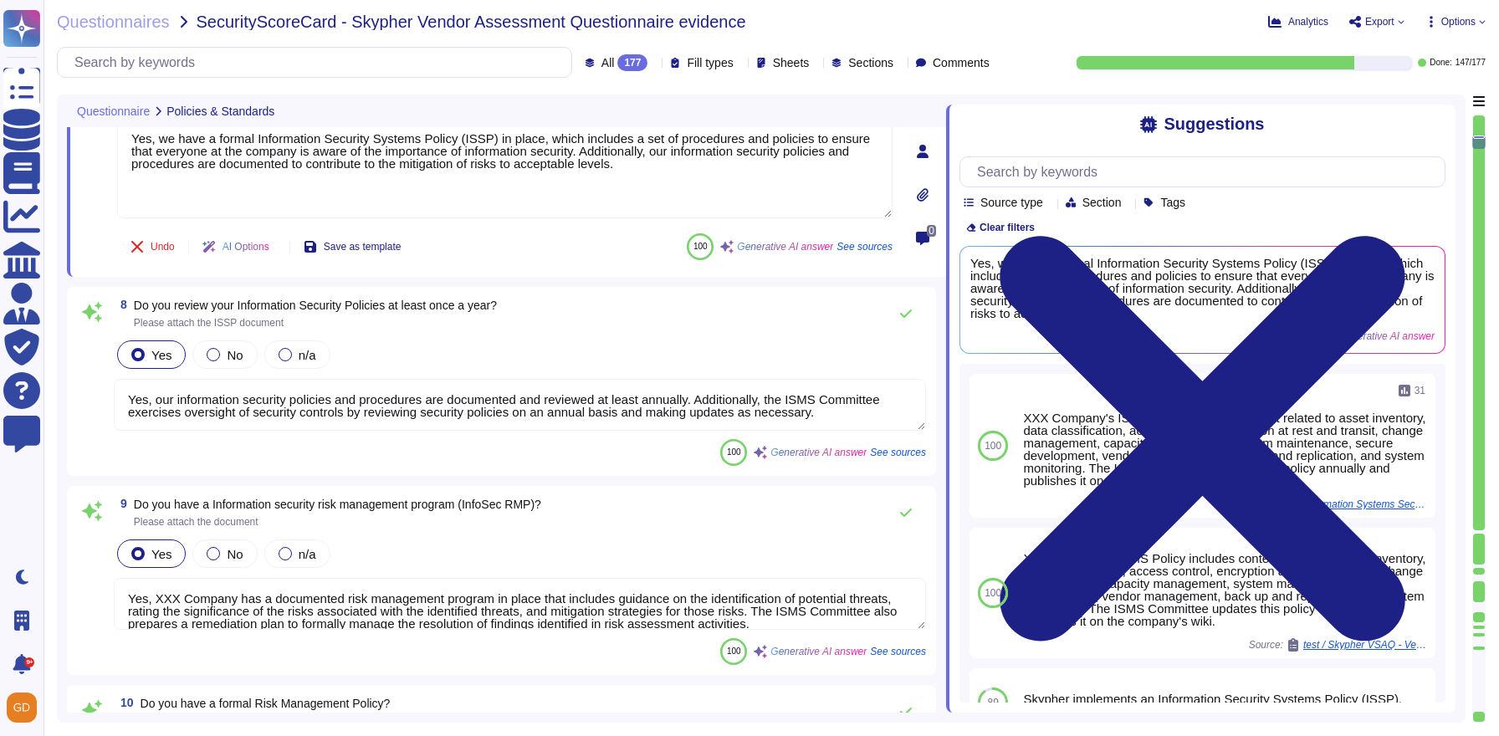
scroll to position [14, 0]
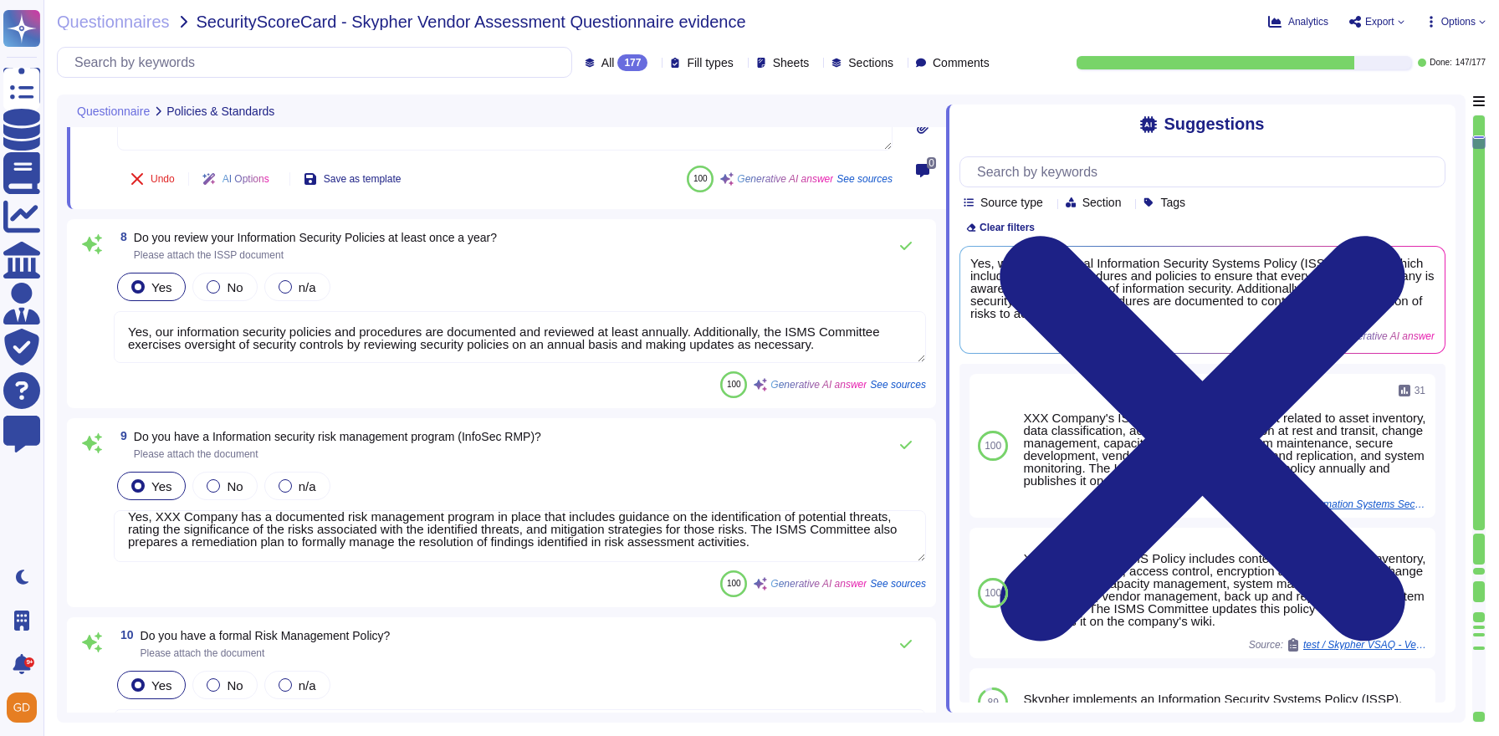
type textarea "Our Access Control Policy is designed to protect electronic information systems…"
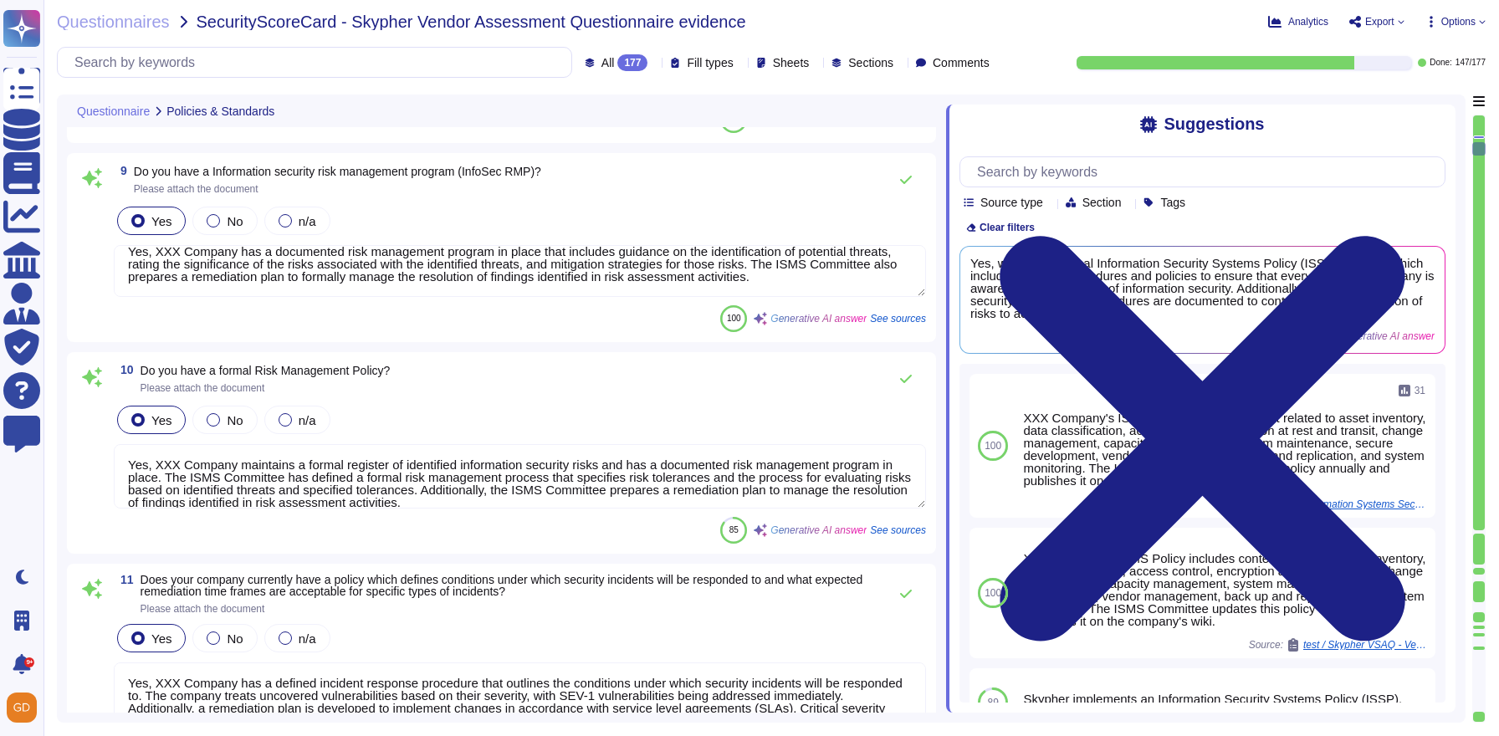
scroll to position [1749, 0]
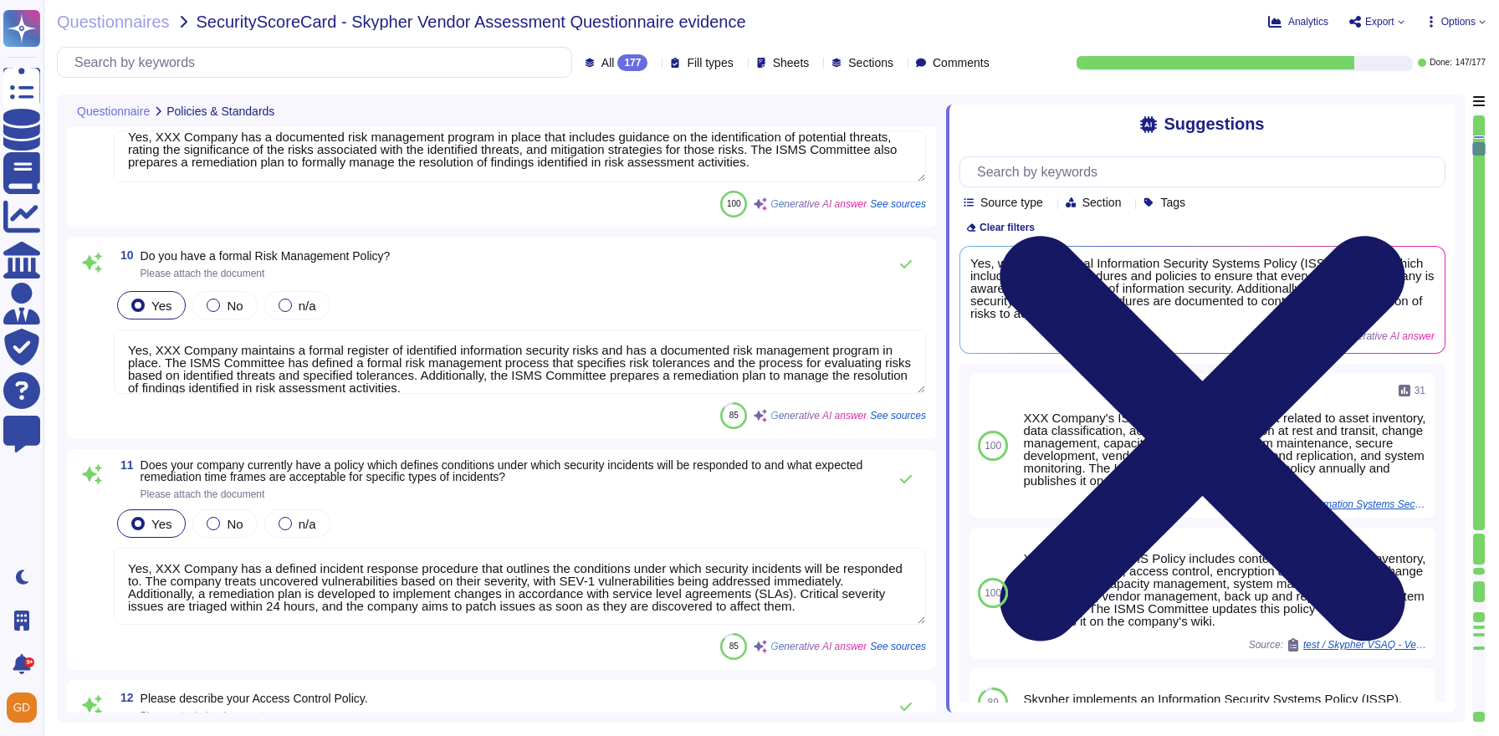
click at [1405, 236] on icon at bounding box center [1202, 438] width 405 height 405
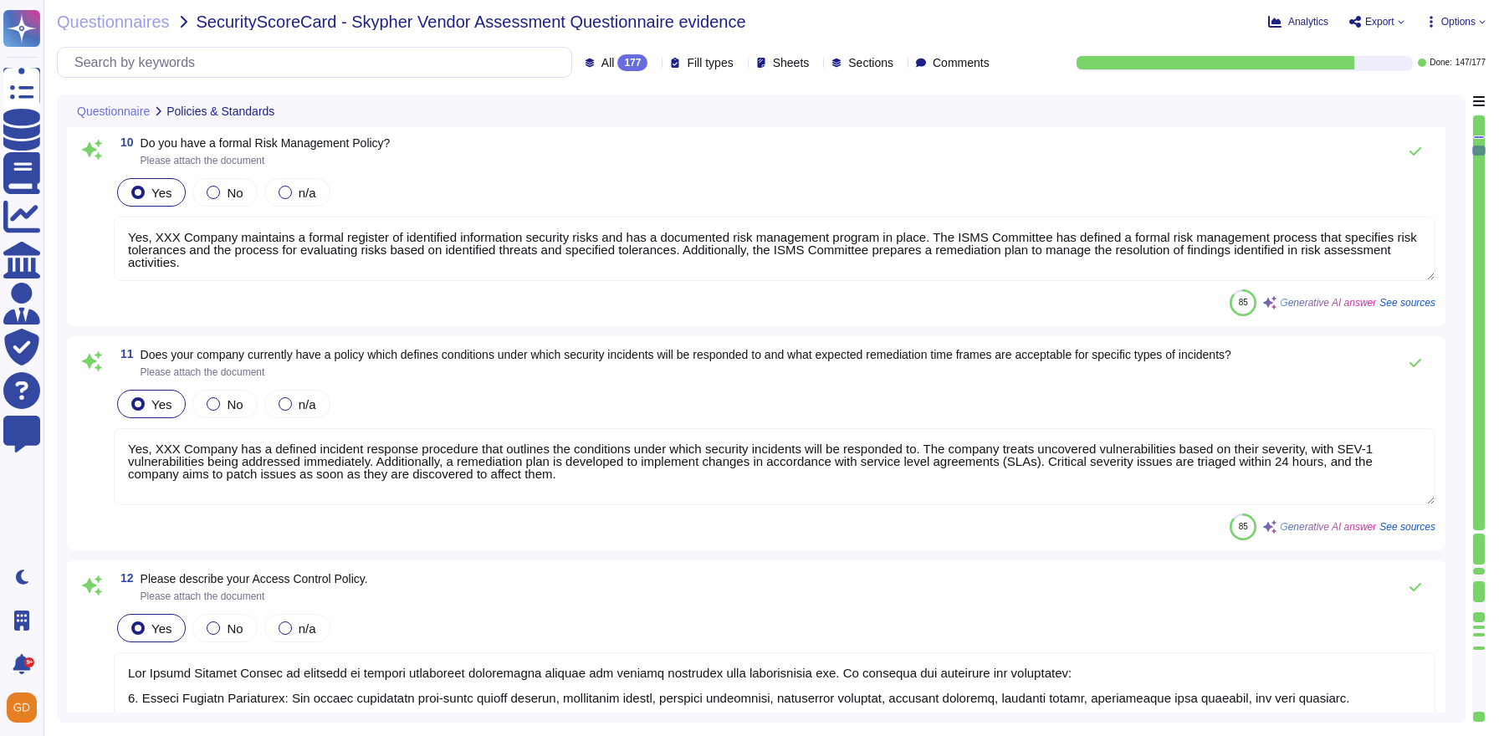
scroll to position [1940, 0]
type textarea "Procedures for maintaining continuity of critical services in a disaster can be…"
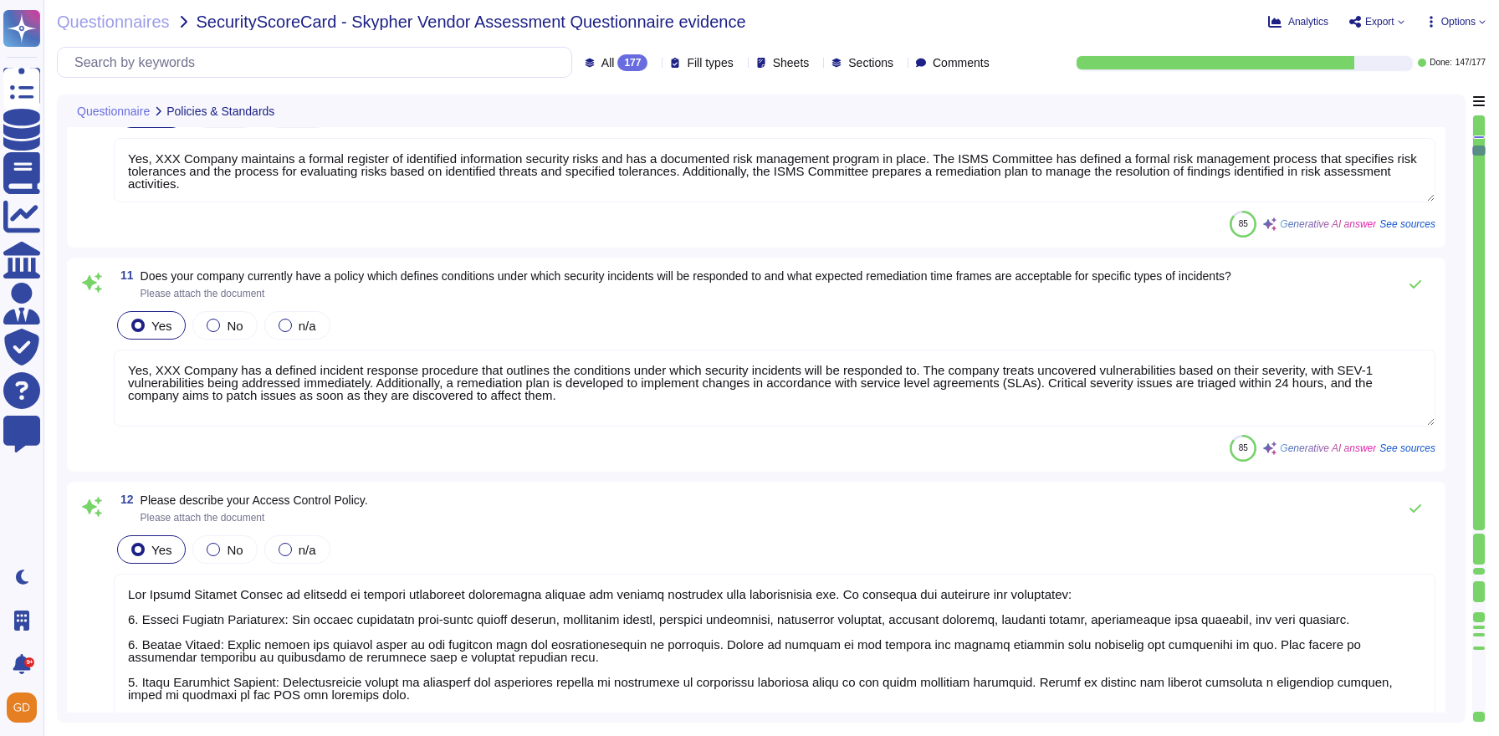
click at [1406, 450] on span "See sources" at bounding box center [1408, 448] width 56 height 10
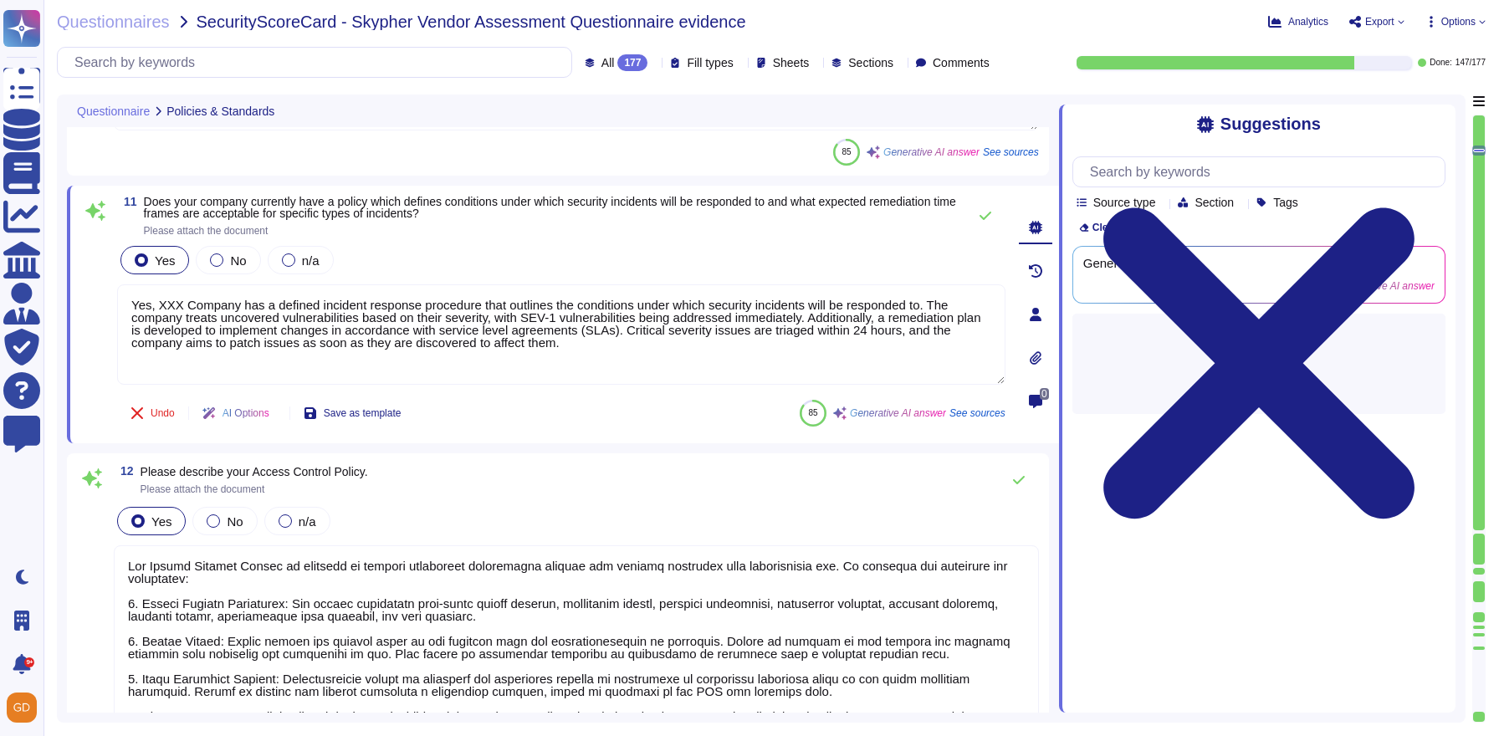
scroll to position [14, 0]
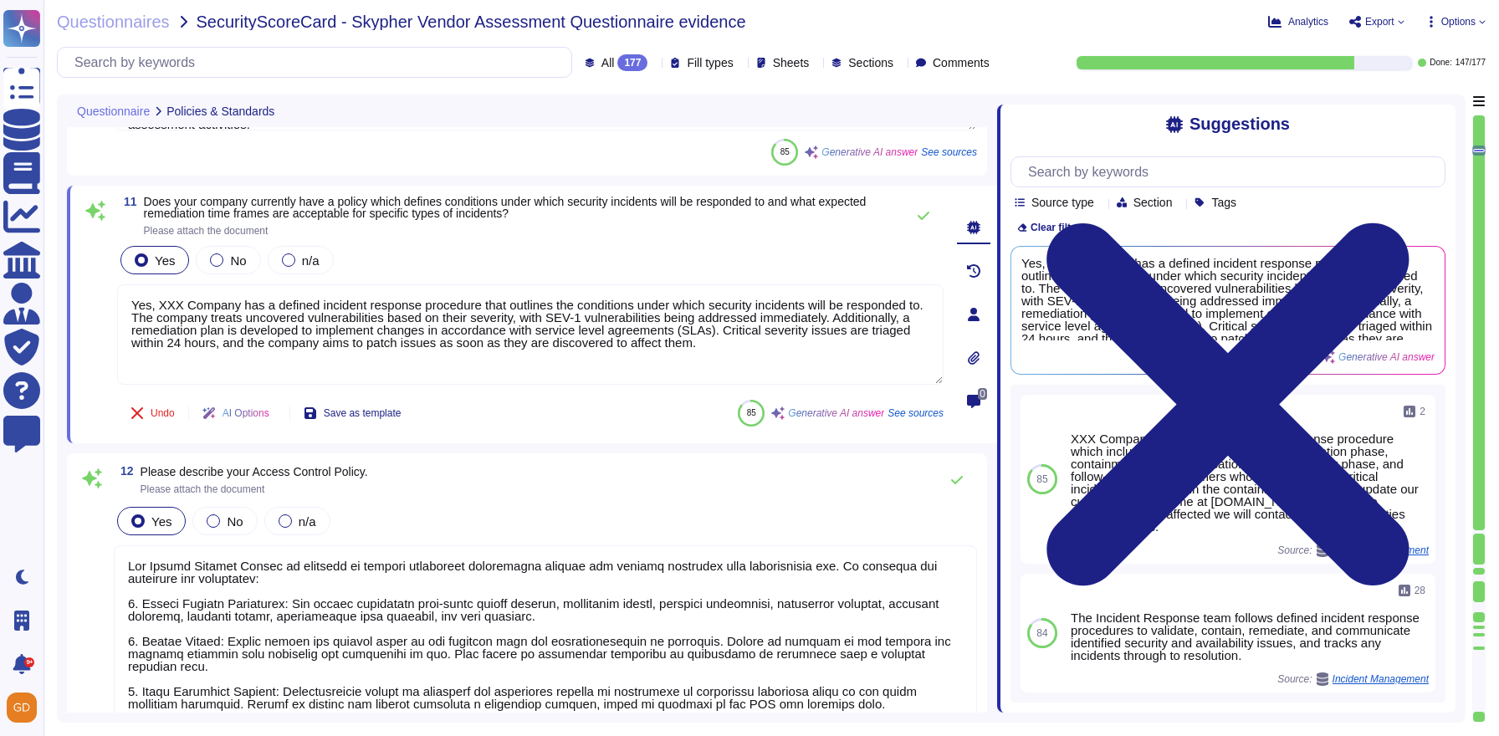
drag, startPoint x: 1056, startPoint y: 308, endPoint x: 998, endPoint y: 308, distance: 57.7
click at [998, 308] on span at bounding box center [997, 404] width 7 height 618
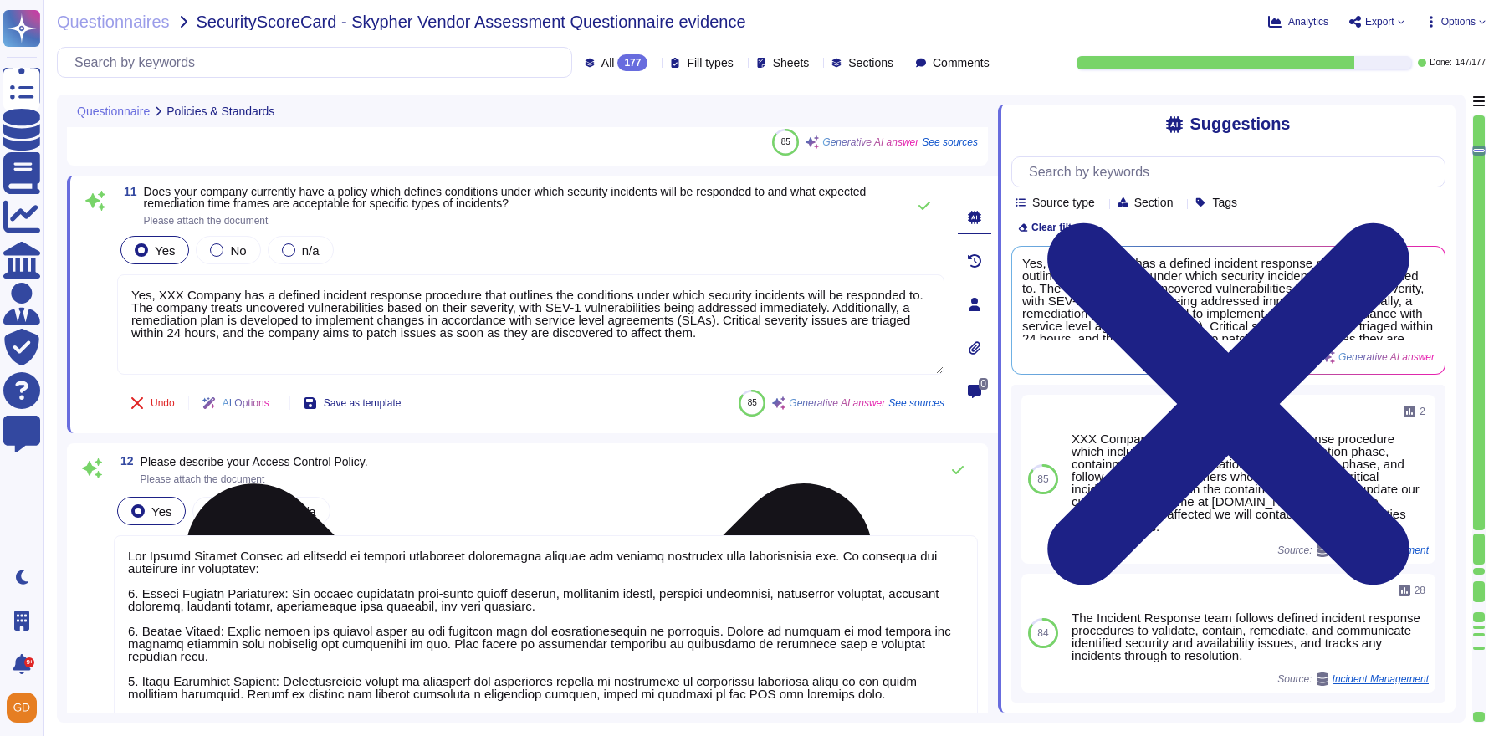
type textarea "Yes, XXX Company has documented data backup procedures in place. - Frequency of…"
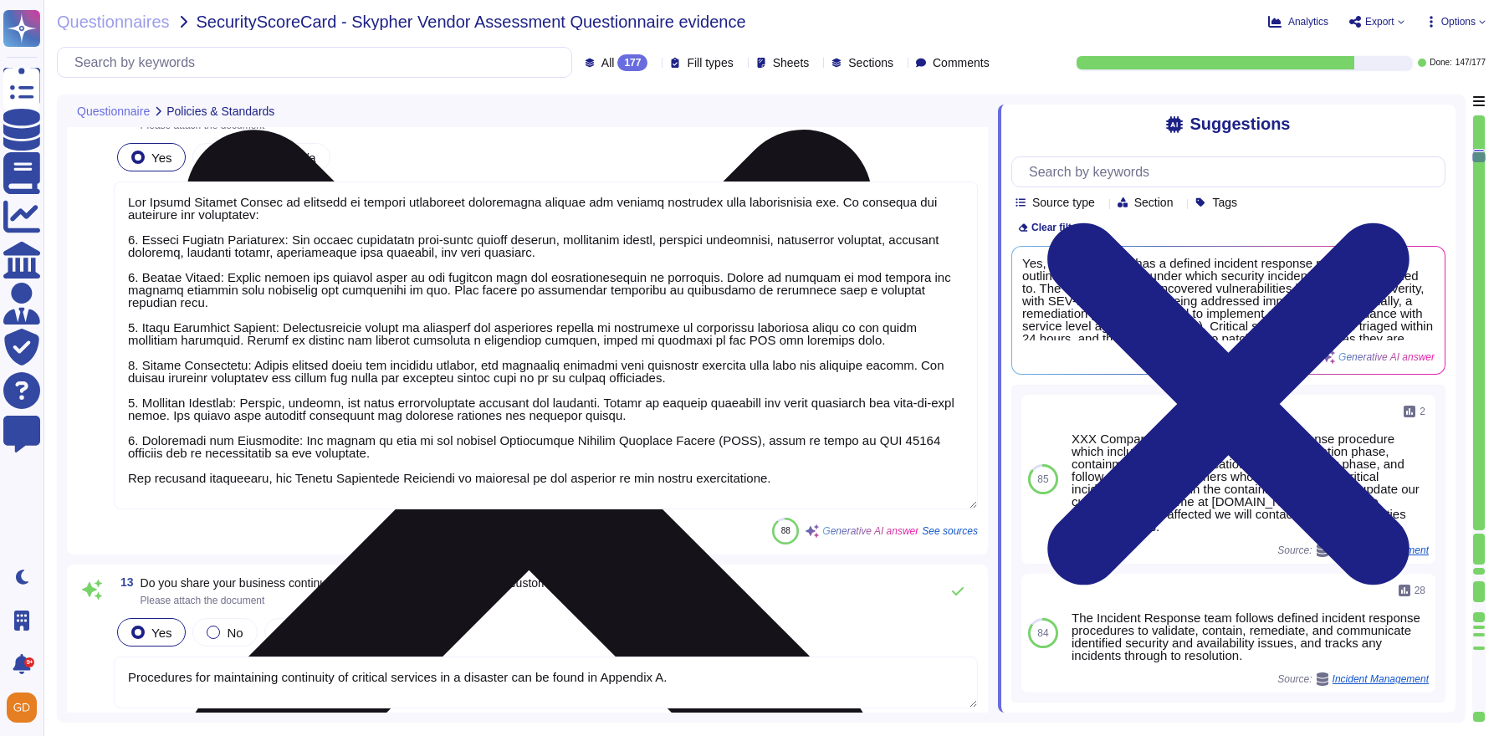
type textarea "Yes, XXX Company has implemented a documented Change Management Policy that add…"
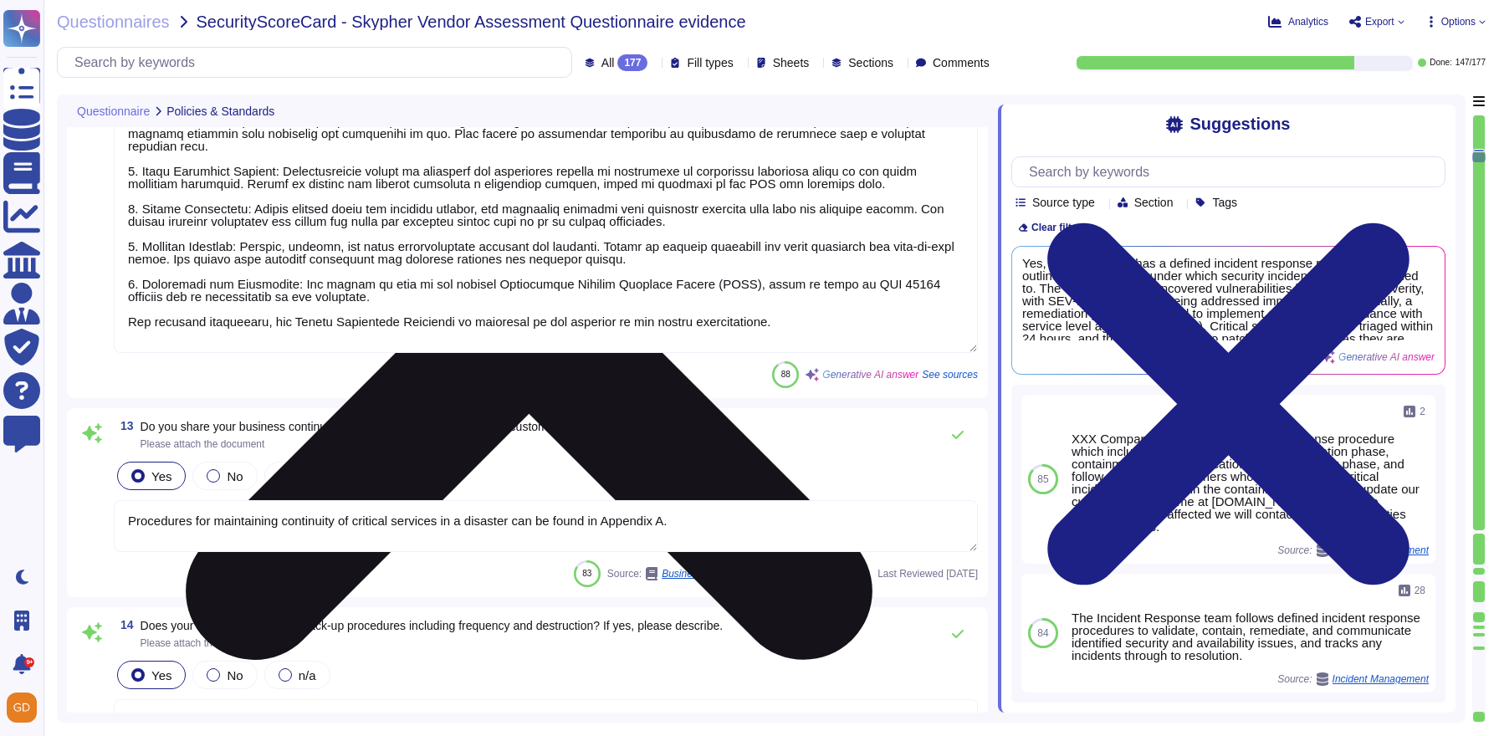
scroll to position [2473, 0]
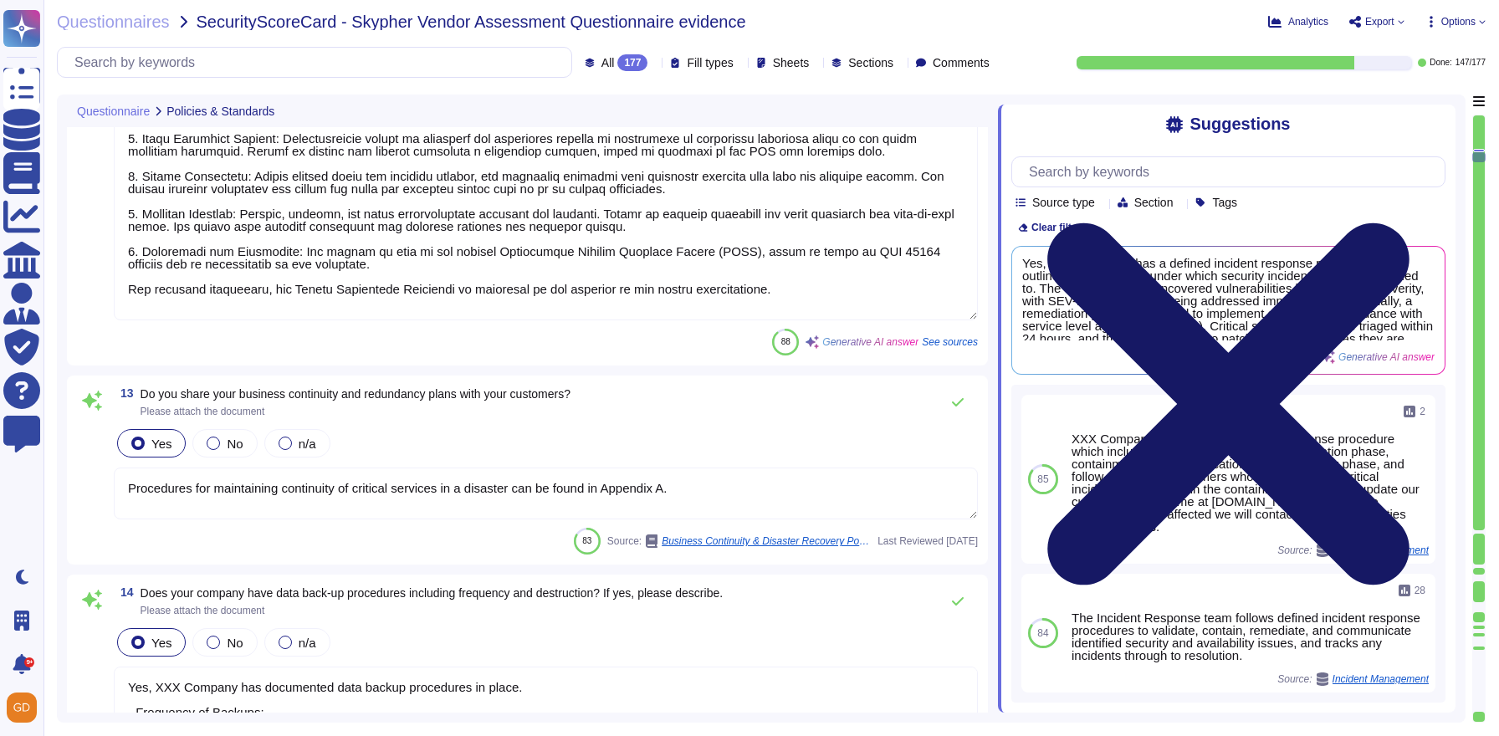
click at [1439, 126] on icon at bounding box center [1229, 404] width 434 height 579
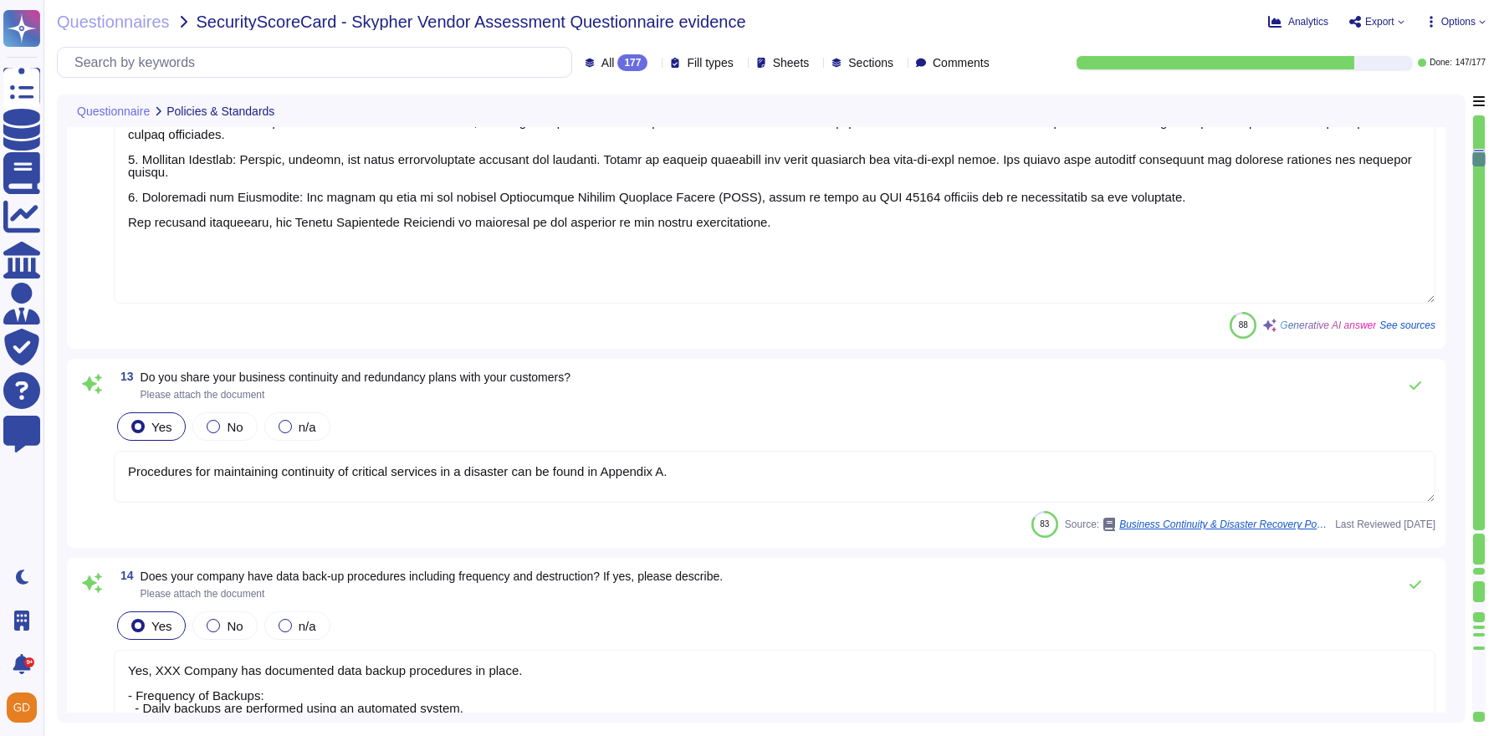
type textarea "Yes, XXX Company has a dedicated information security team. The team is compose…"
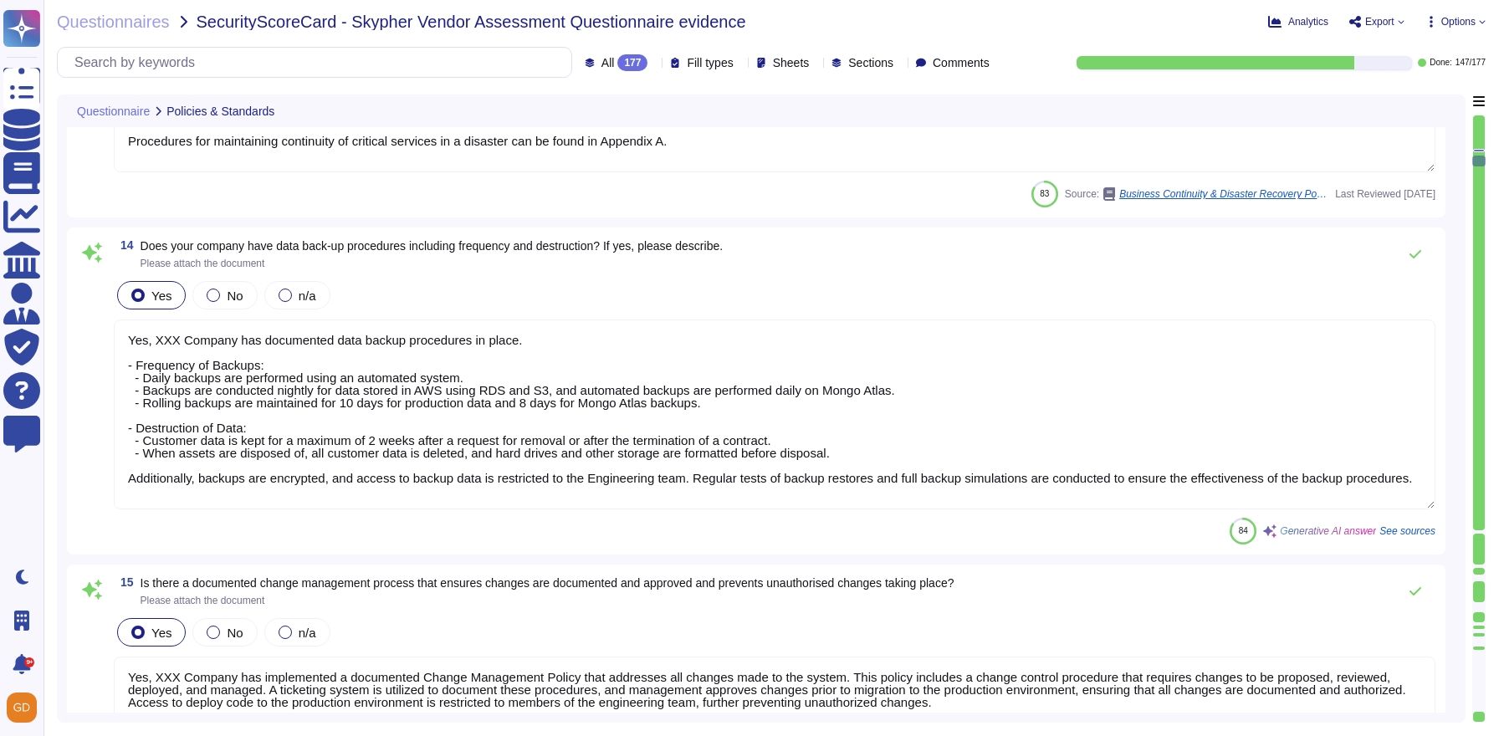
type textarea "Yes, our organization has implemented procedures and policies that align with i…"
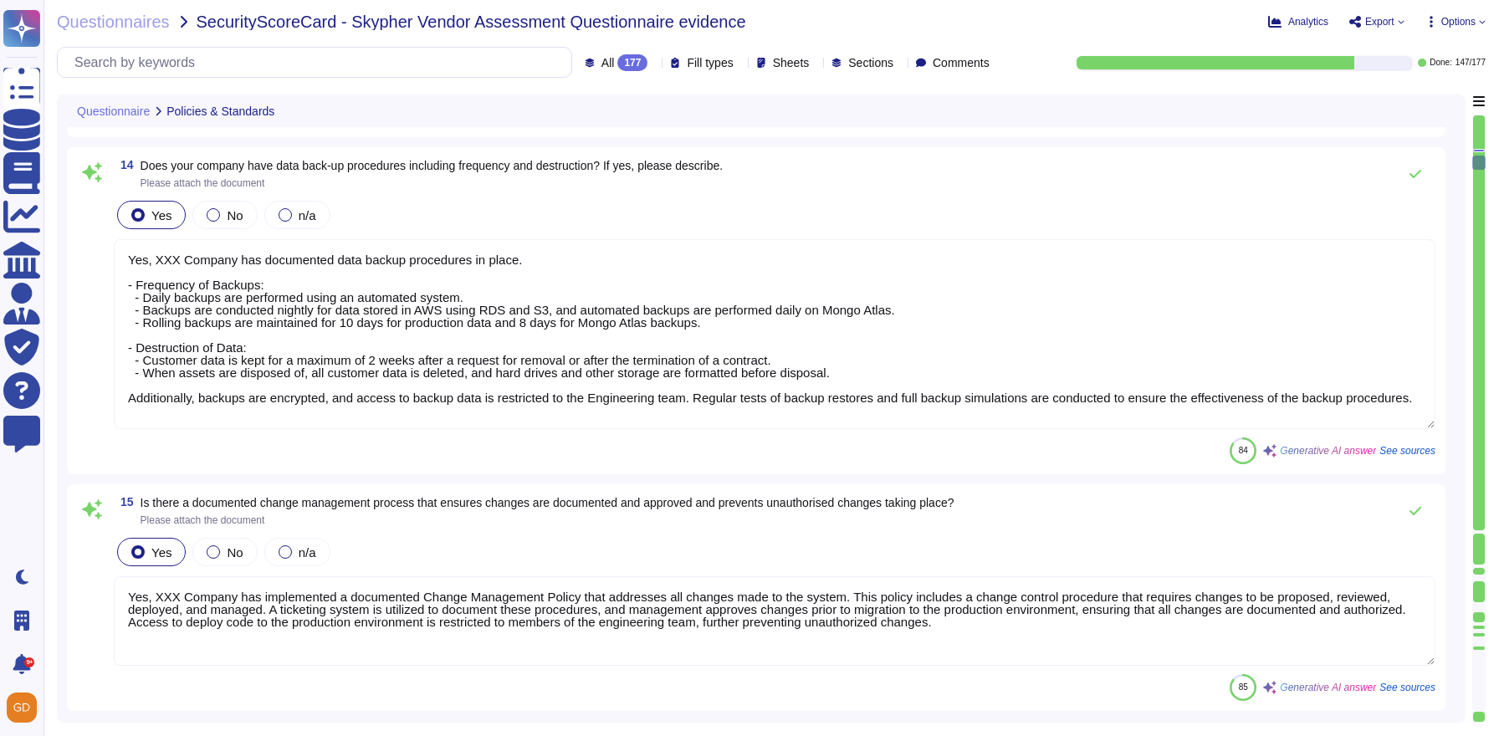
scroll to position [2893, 0]
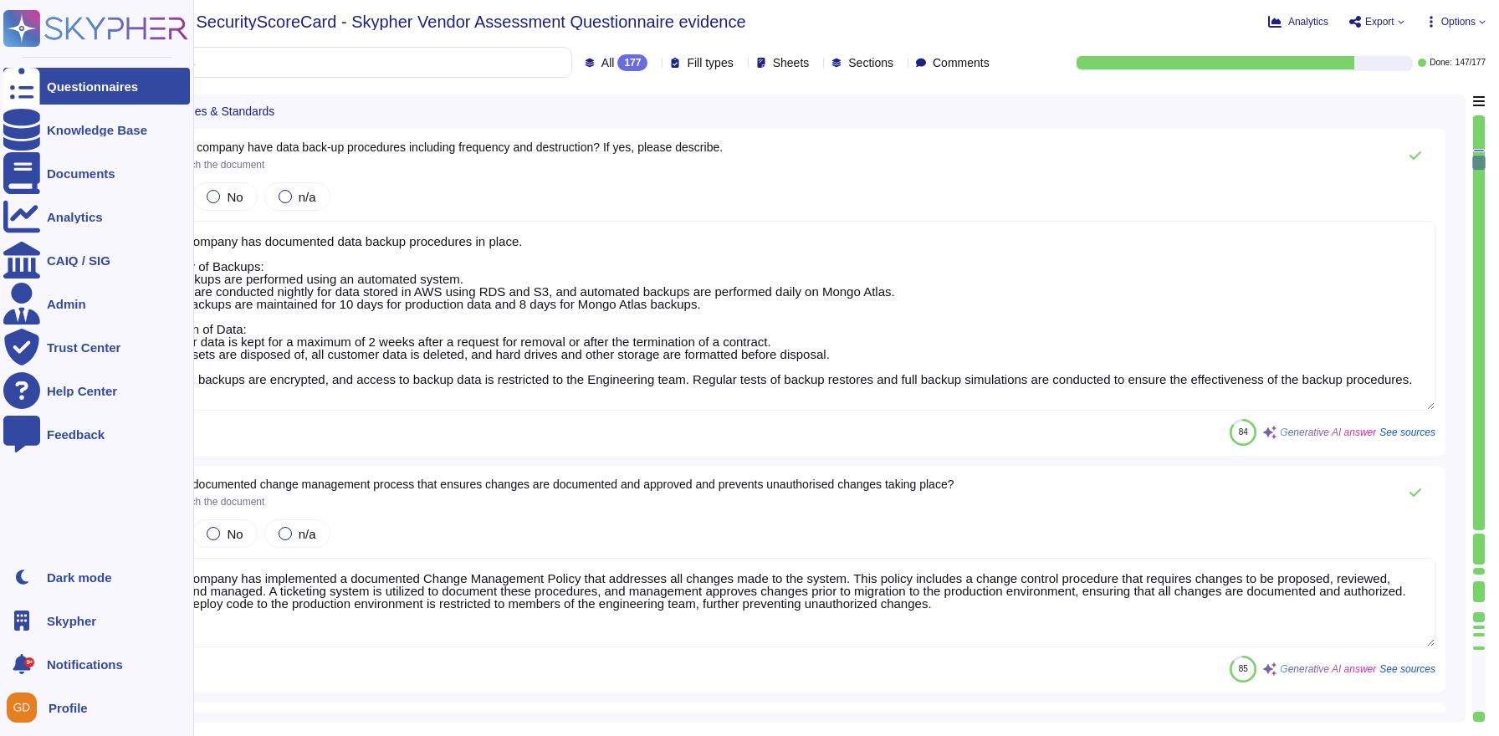
click at [36, 95] on div at bounding box center [21, 86] width 37 height 37
